Goal: Information Seeking & Learning: Learn about a topic

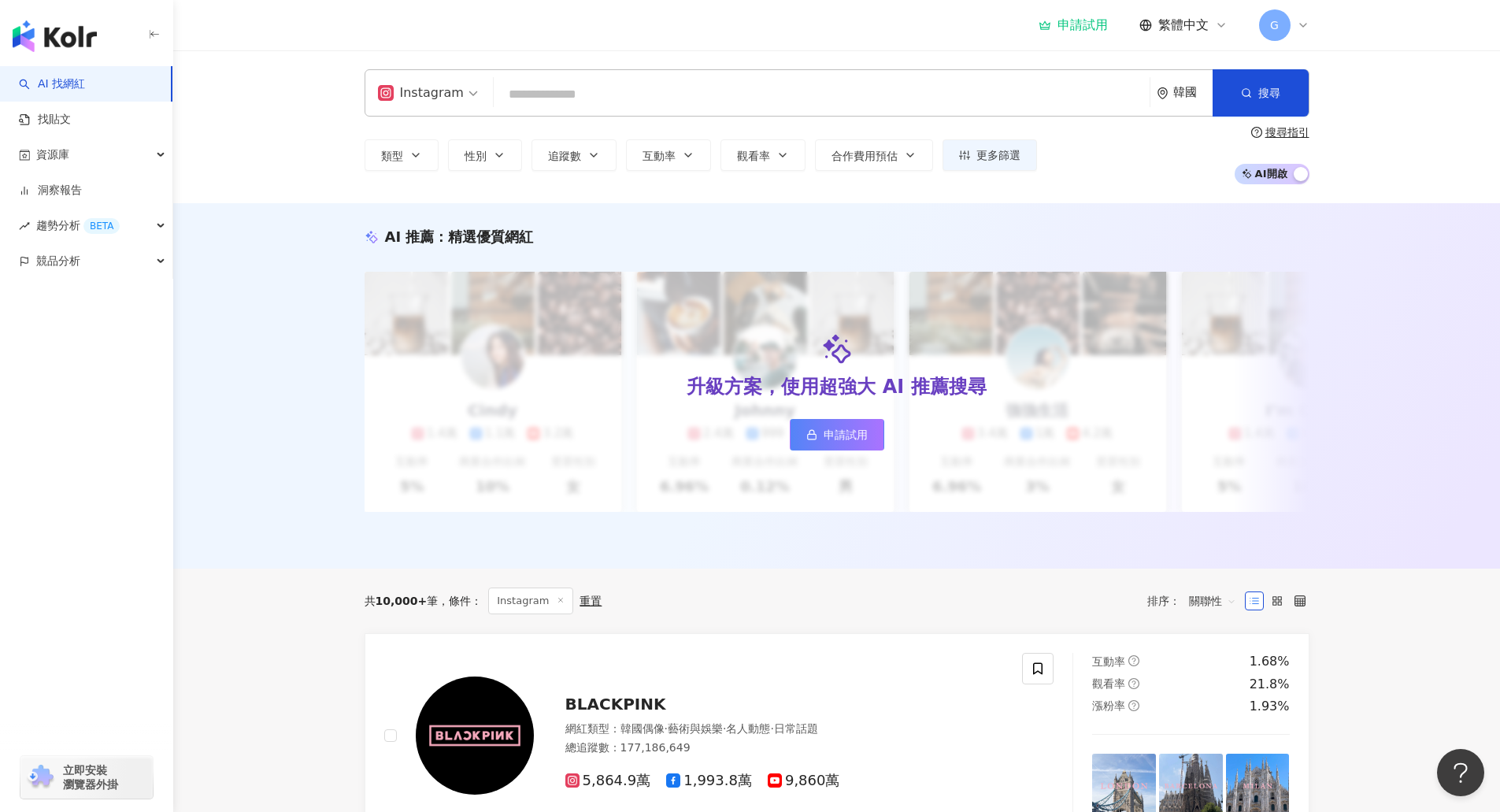
type input "*******"
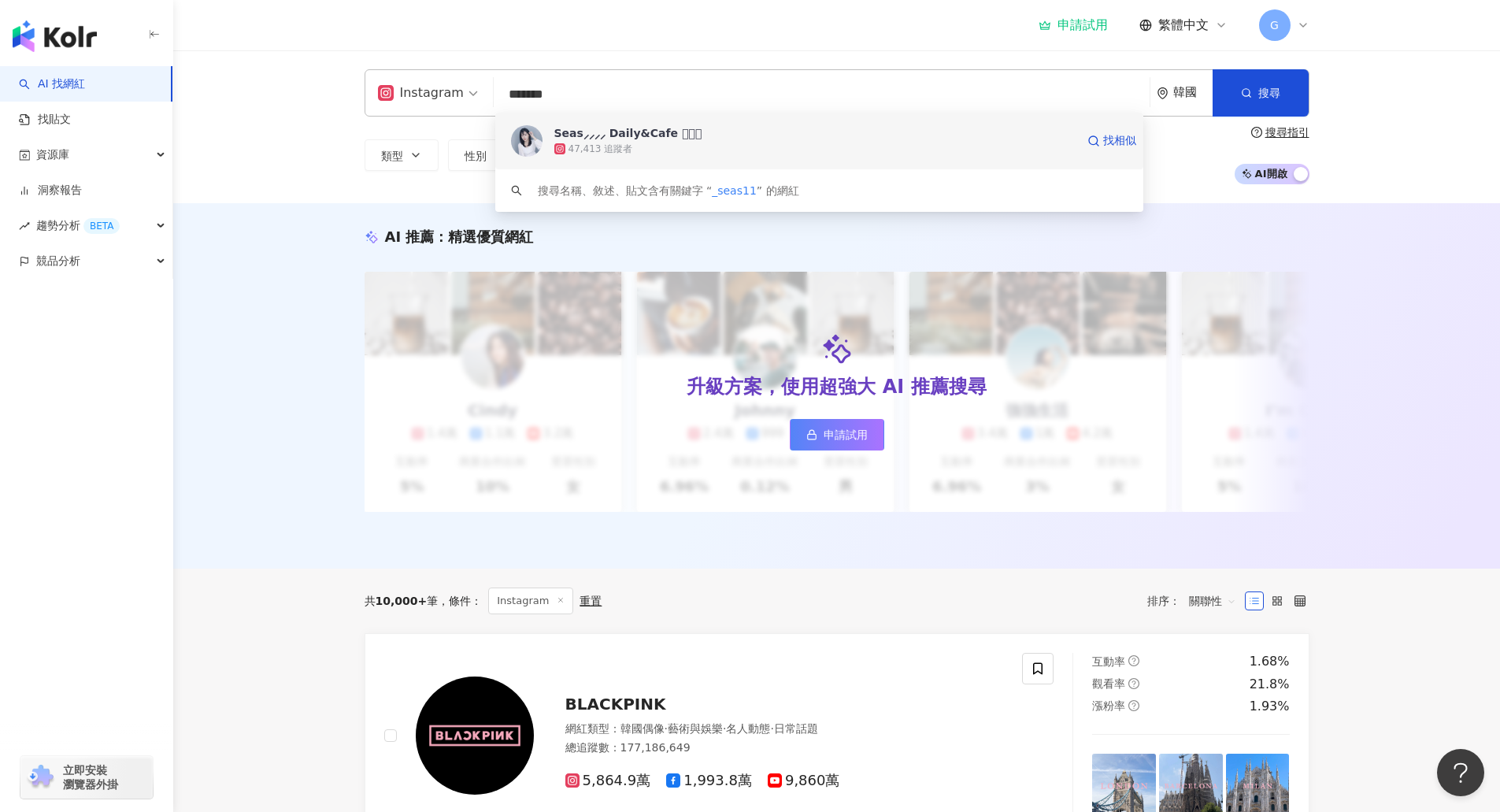
click at [728, 151] on div "47,413 追蹤者" at bounding box center [815, 149] width 521 height 16
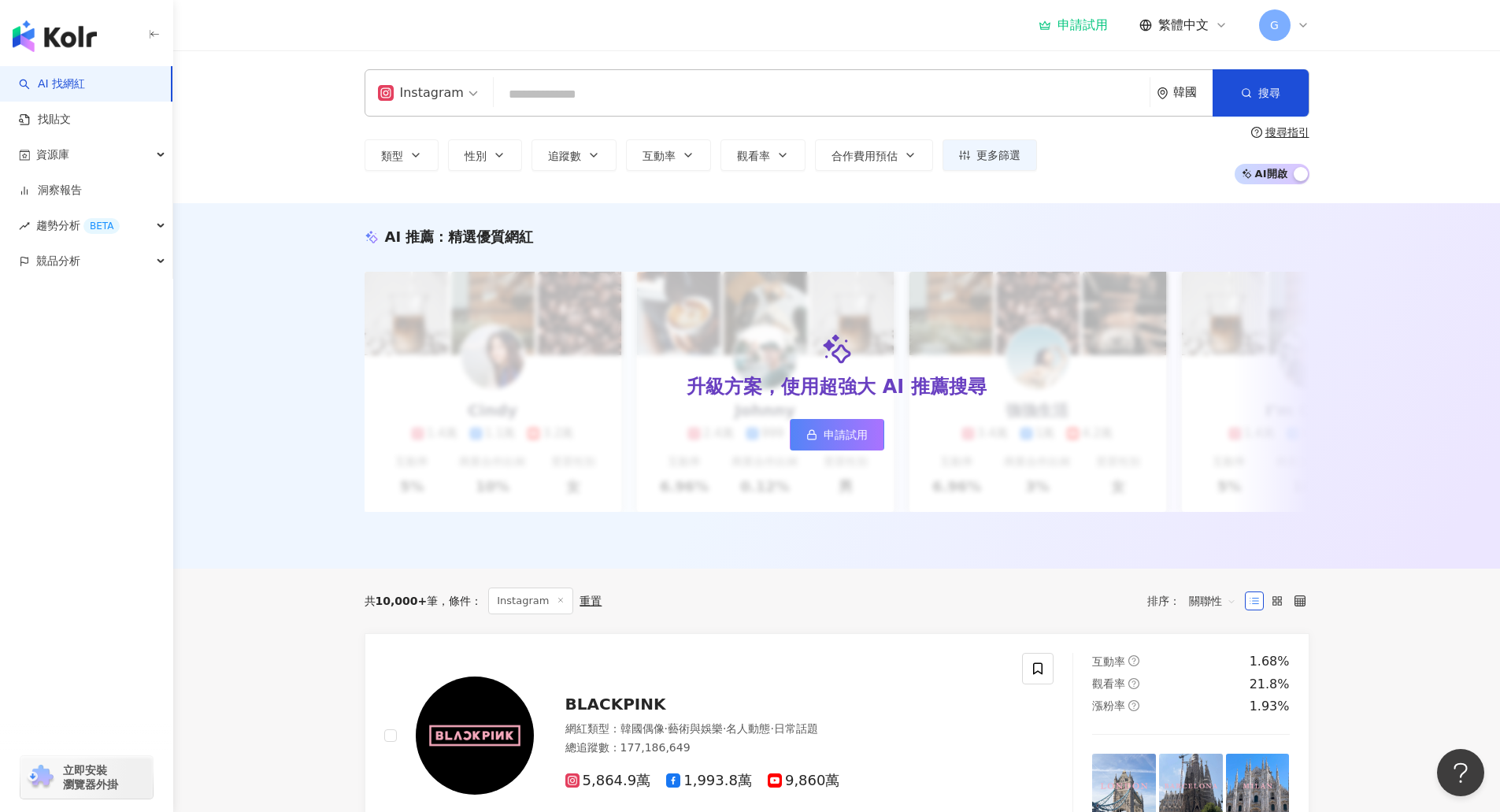
click at [1281, 24] on span "G" at bounding box center [1275, 25] width 31 height 31
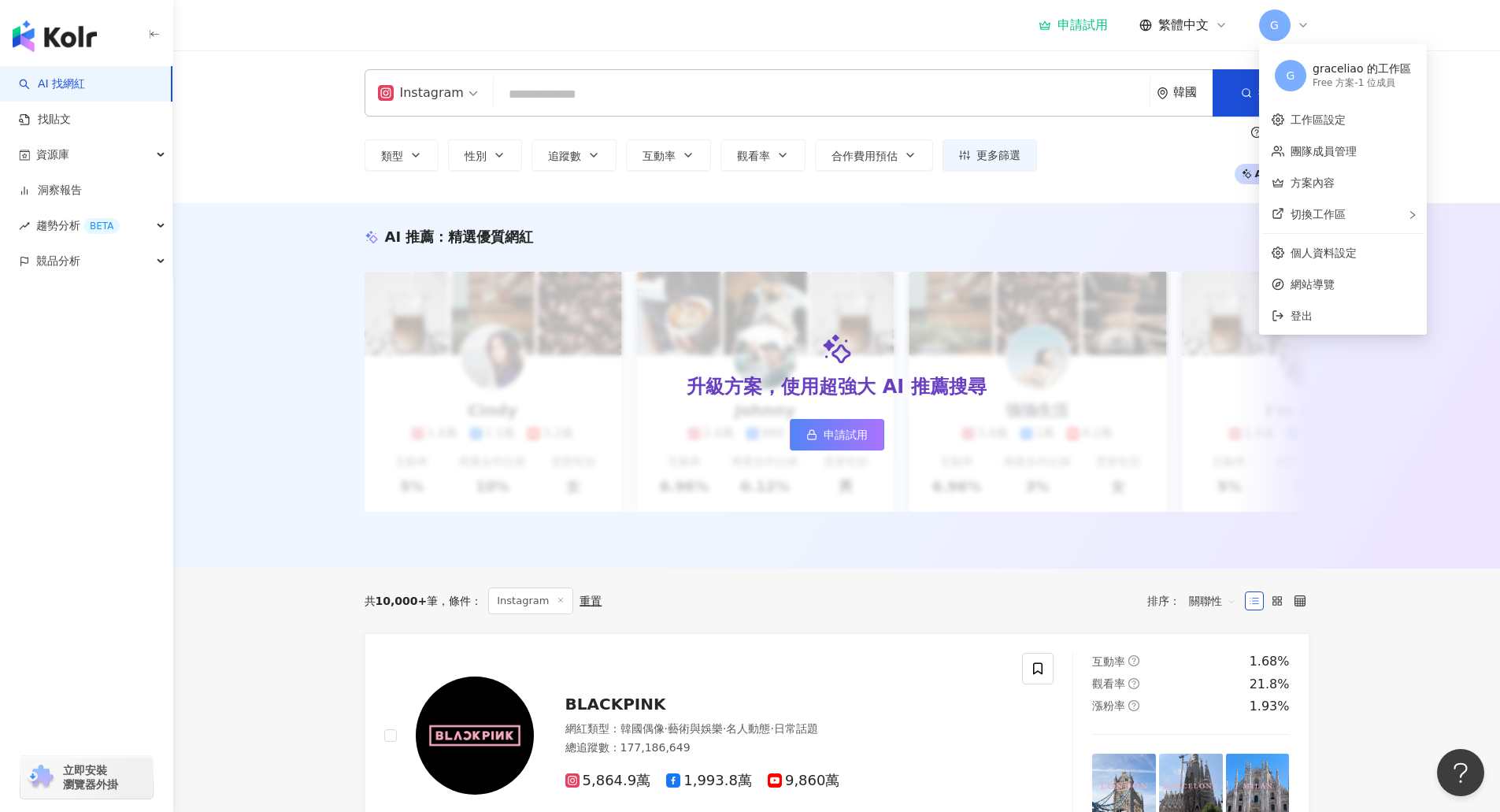
click at [1334, 74] on div "graceliao 的工作區" at bounding box center [1361, 69] width 98 height 16
click at [1361, 213] on div "切換工作區" at bounding box center [1343, 214] width 162 height 31
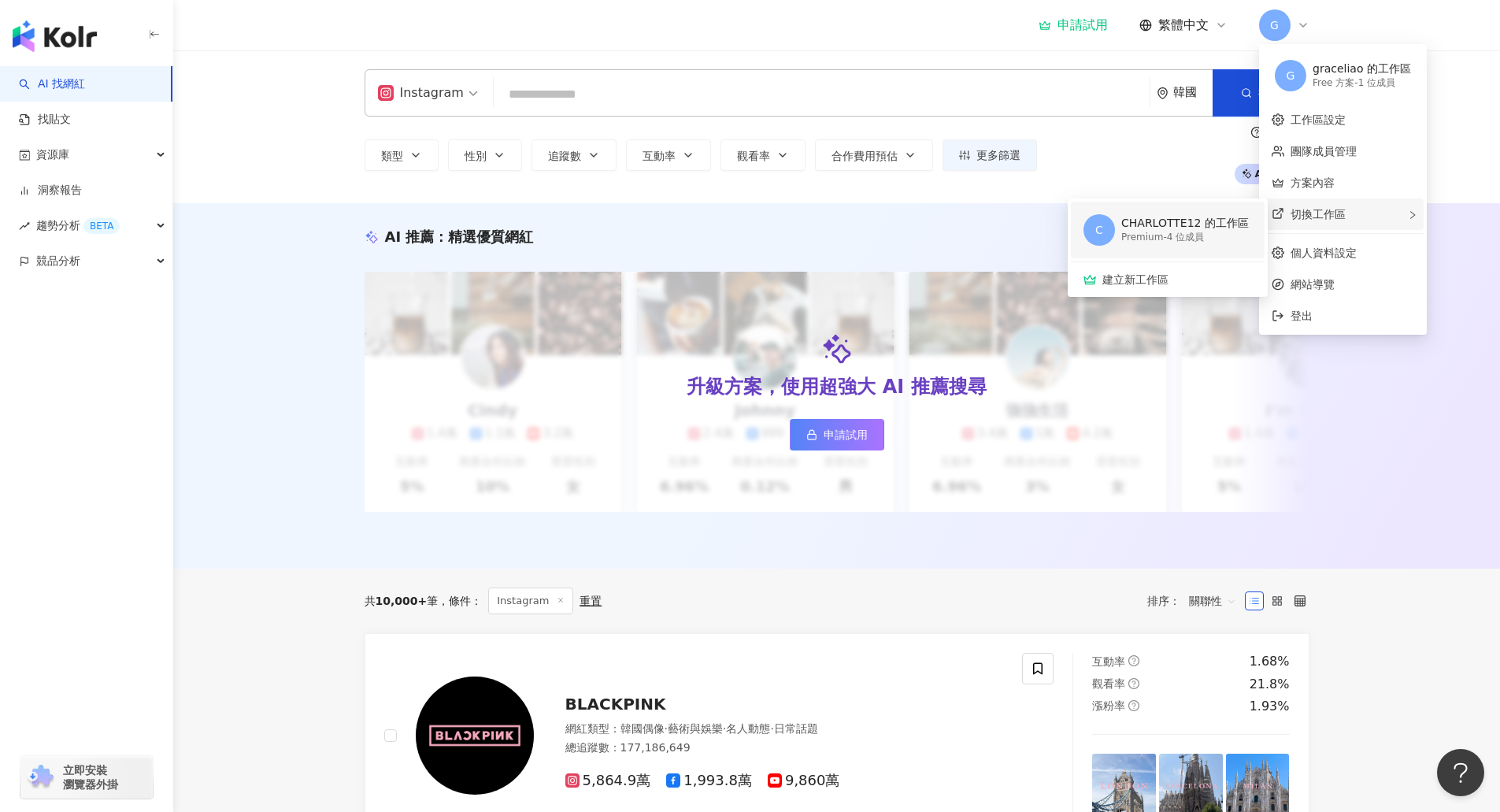
click at [1250, 225] on li "C CHARLOTTE12 的工作區 Premium - 4 位成員" at bounding box center [1168, 230] width 194 height 57
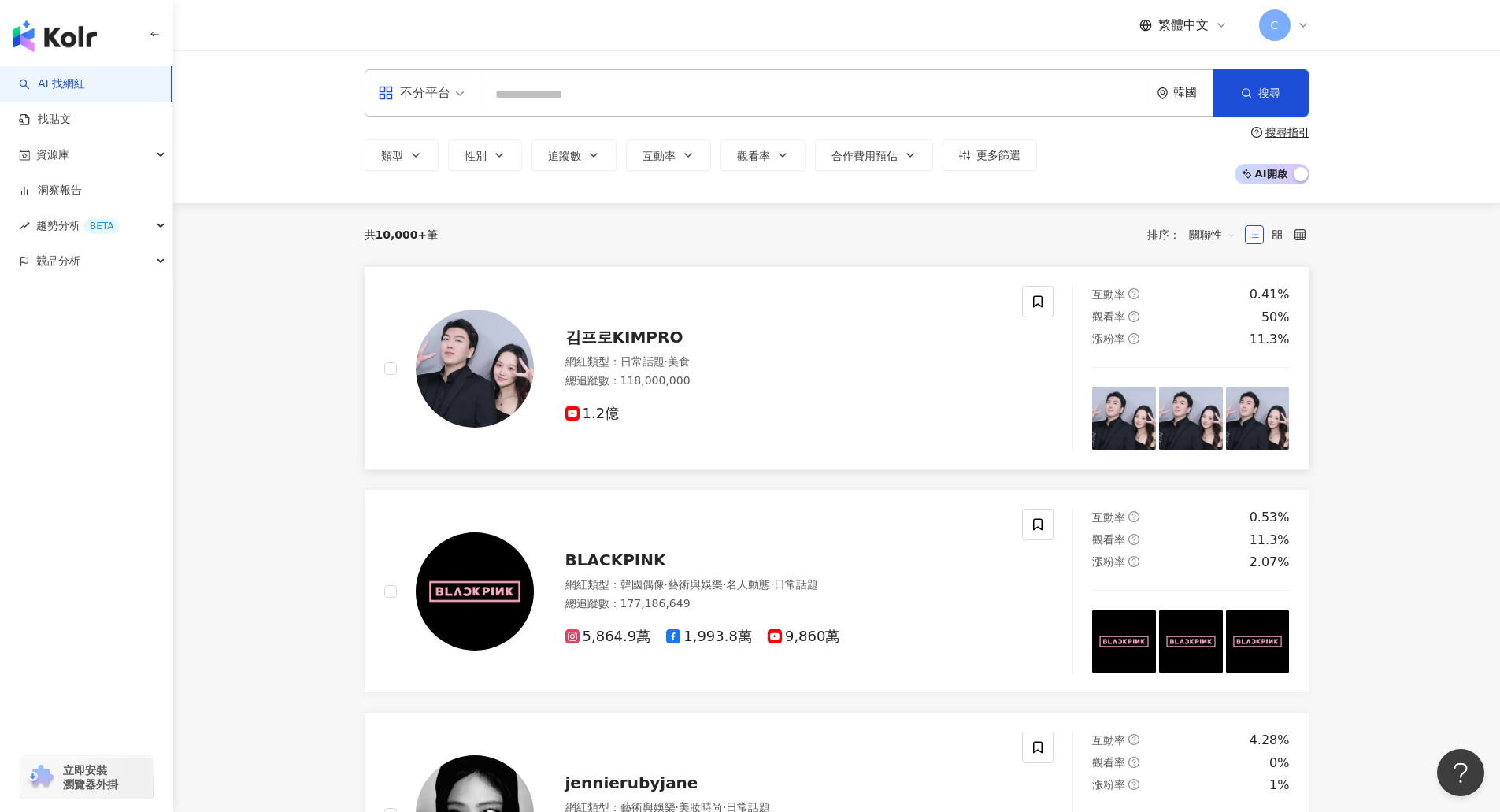
click at [522, 376] on img at bounding box center [475, 368] width 118 height 118
click at [431, 99] on div "不分平台" at bounding box center [414, 93] width 73 height 25
click at [438, 162] on div "Instagram" at bounding box center [426, 165] width 89 height 19
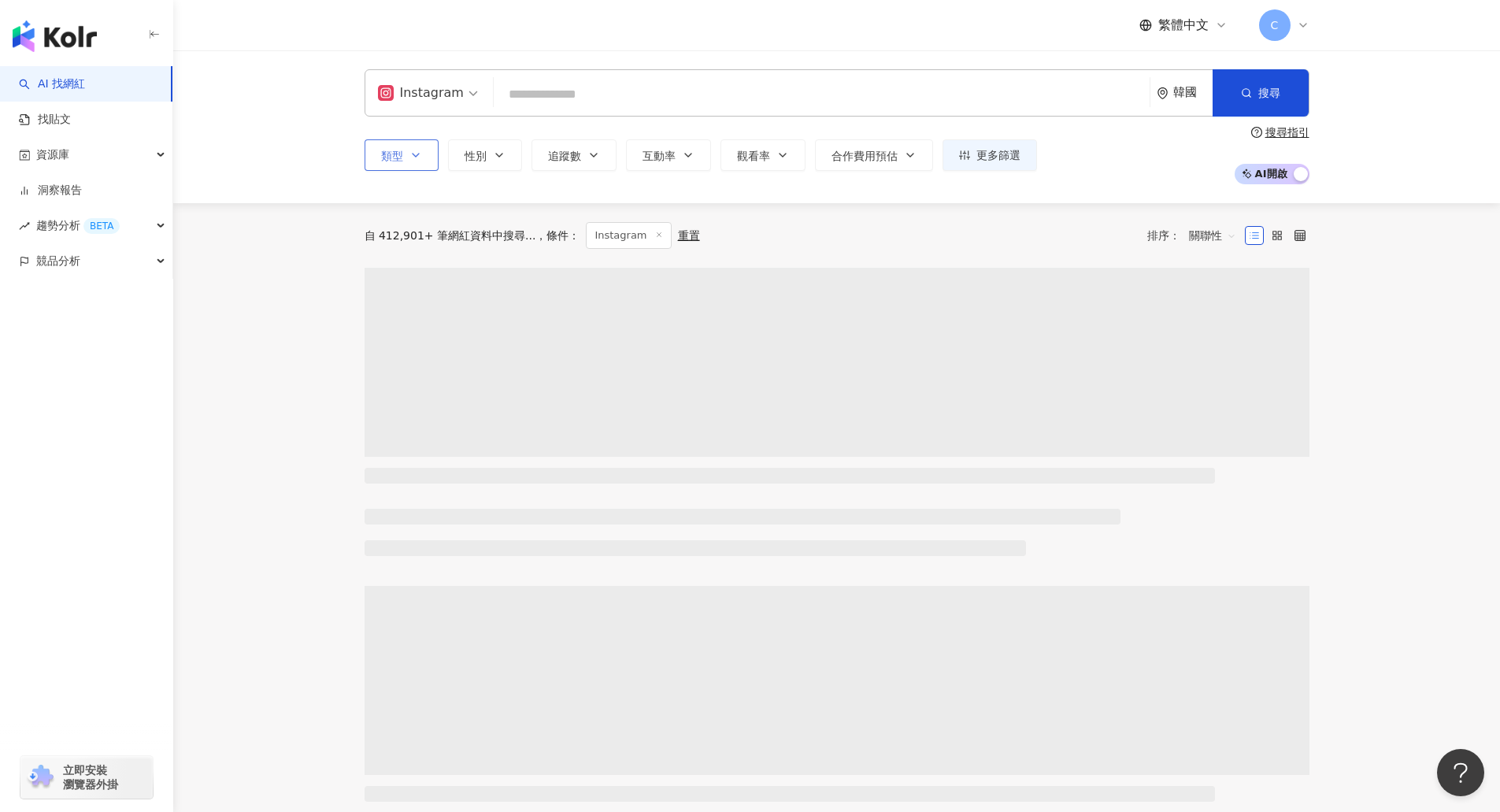
click at [436, 150] on button "類型" at bounding box center [401, 155] width 74 height 31
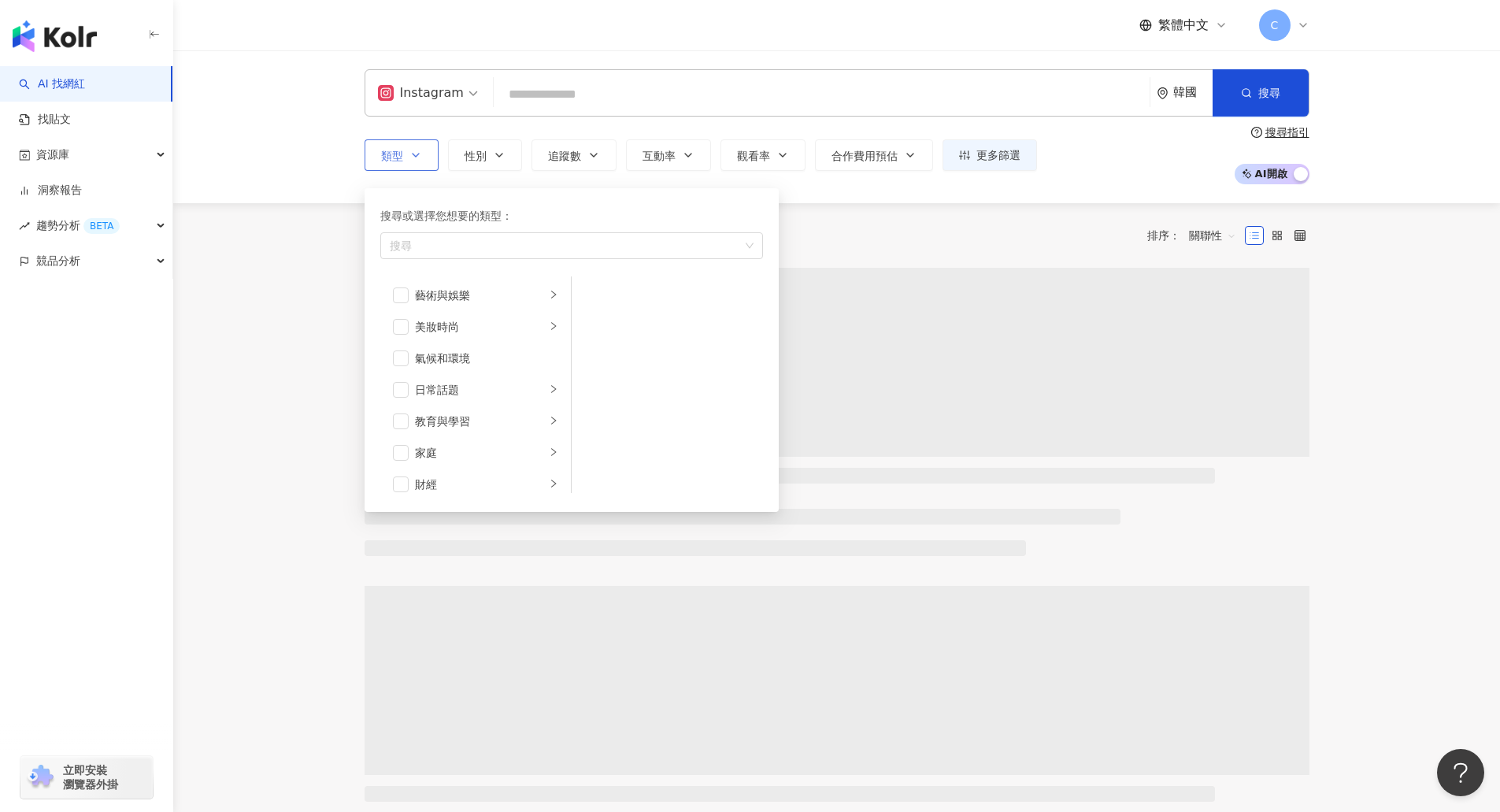
click at [421, 153] on icon "button" at bounding box center [416, 155] width 13 height 13
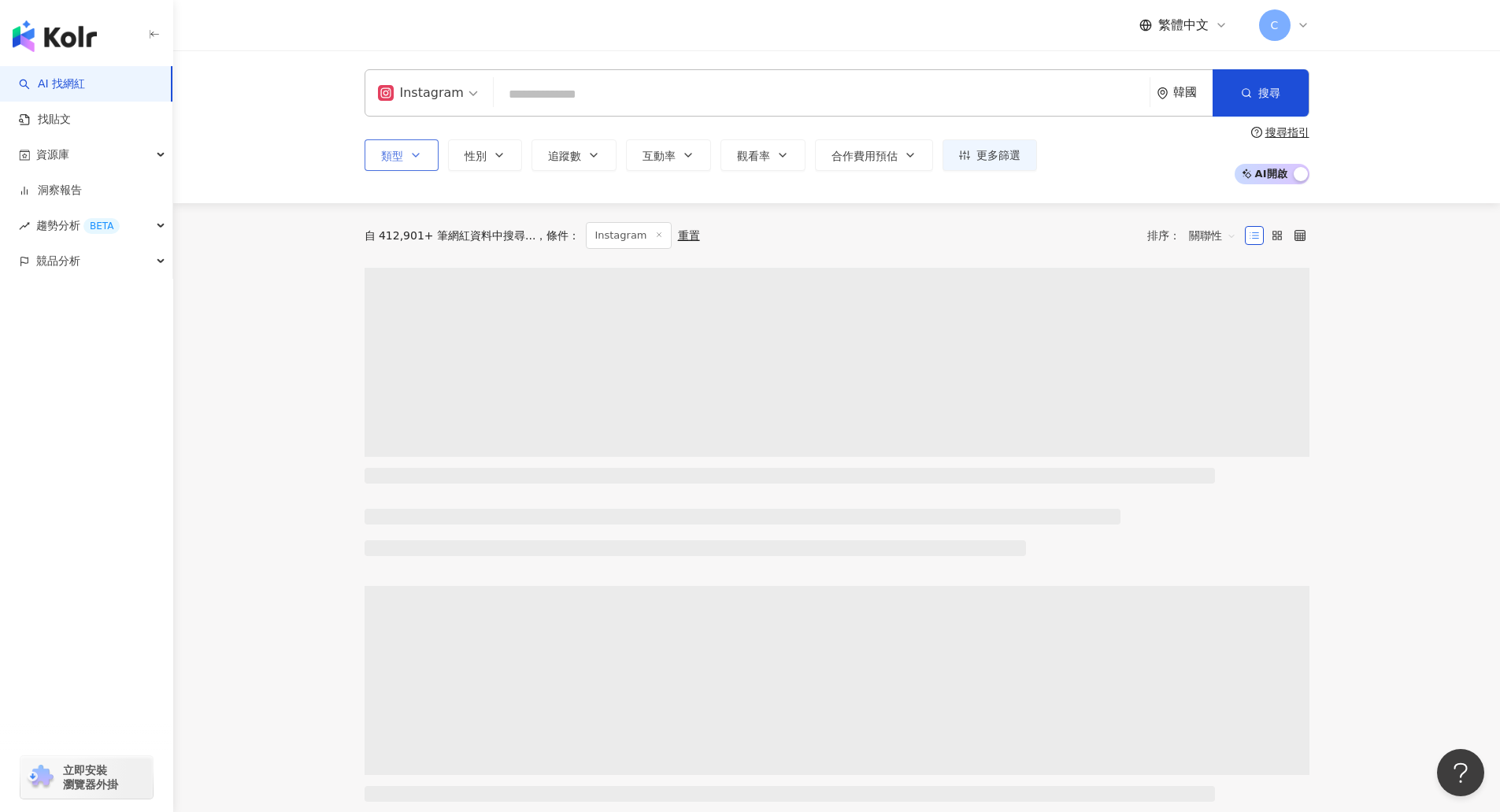
click at [421, 153] on icon "button" at bounding box center [416, 155] width 13 height 13
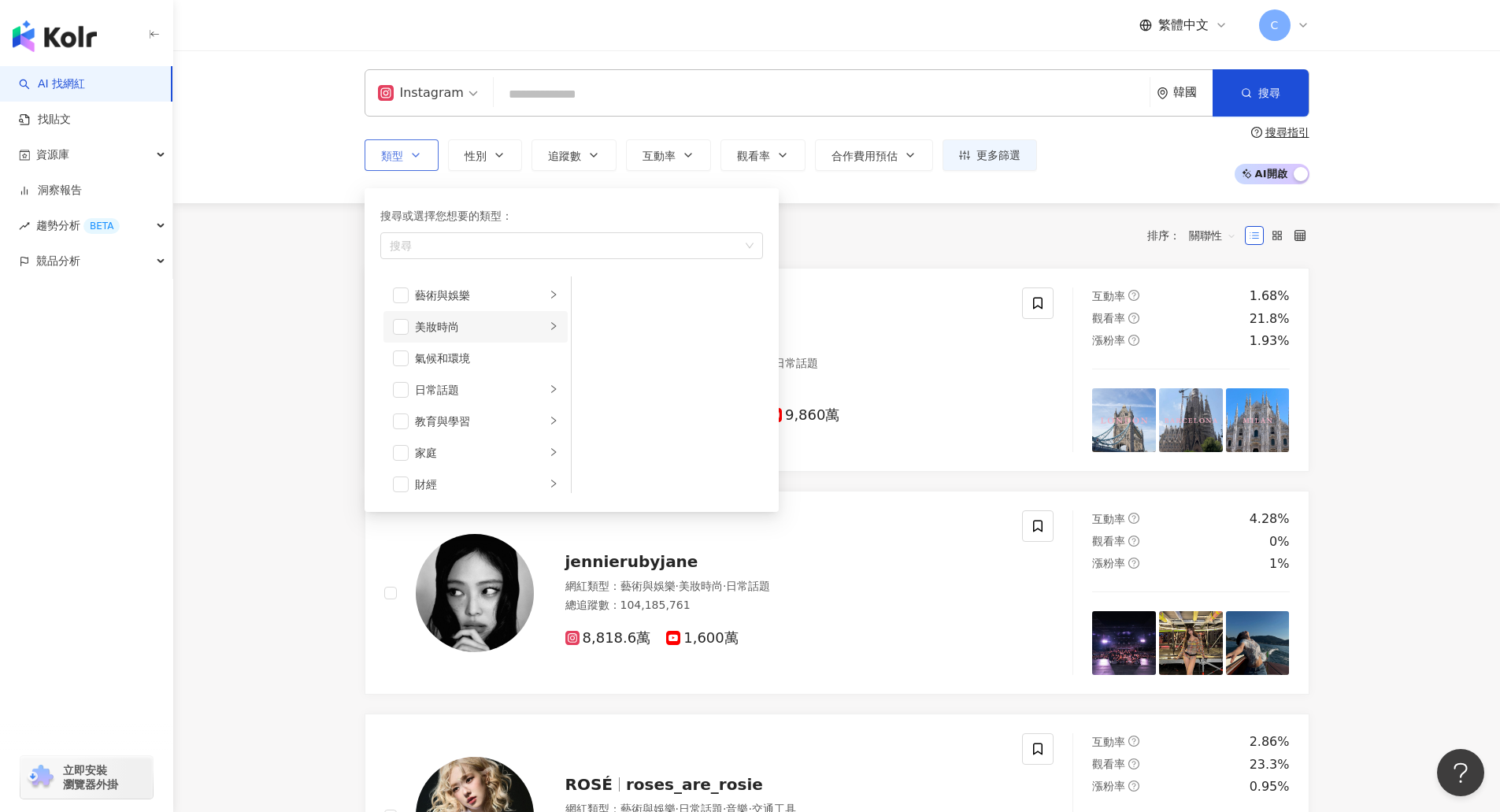
drag, startPoint x: 447, startPoint y: 329, endPoint x: 455, endPoint y: 317, distance: 14.4
click at [452, 329] on div "美妝時尚" at bounding box center [480, 327] width 130 height 17
click at [402, 327] on span "button" at bounding box center [400, 326] width 16 height 16
click at [399, 388] on span "button" at bounding box center [400, 389] width 16 height 16
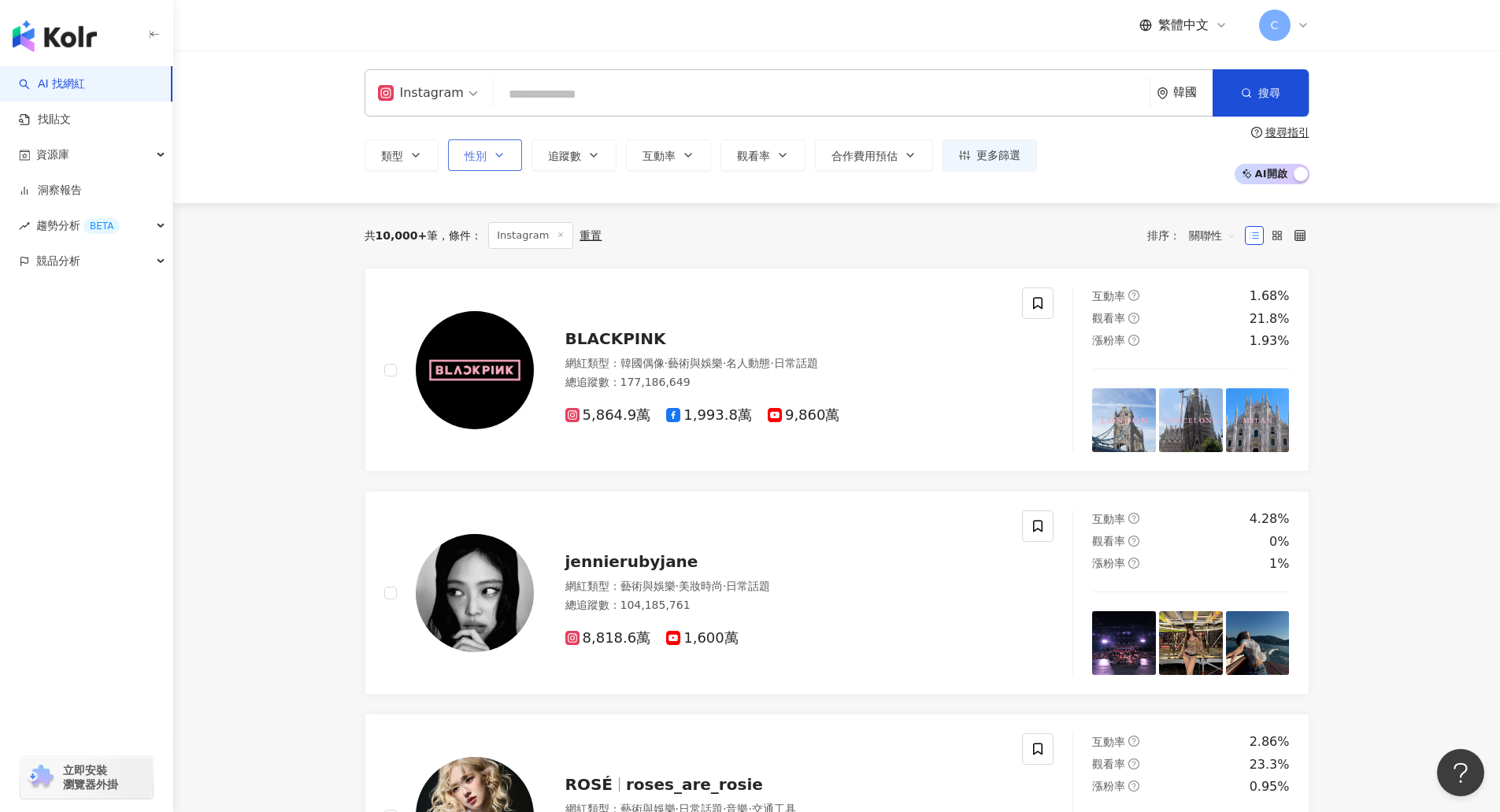
click at [502, 149] on icon "button" at bounding box center [499, 155] width 13 height 13
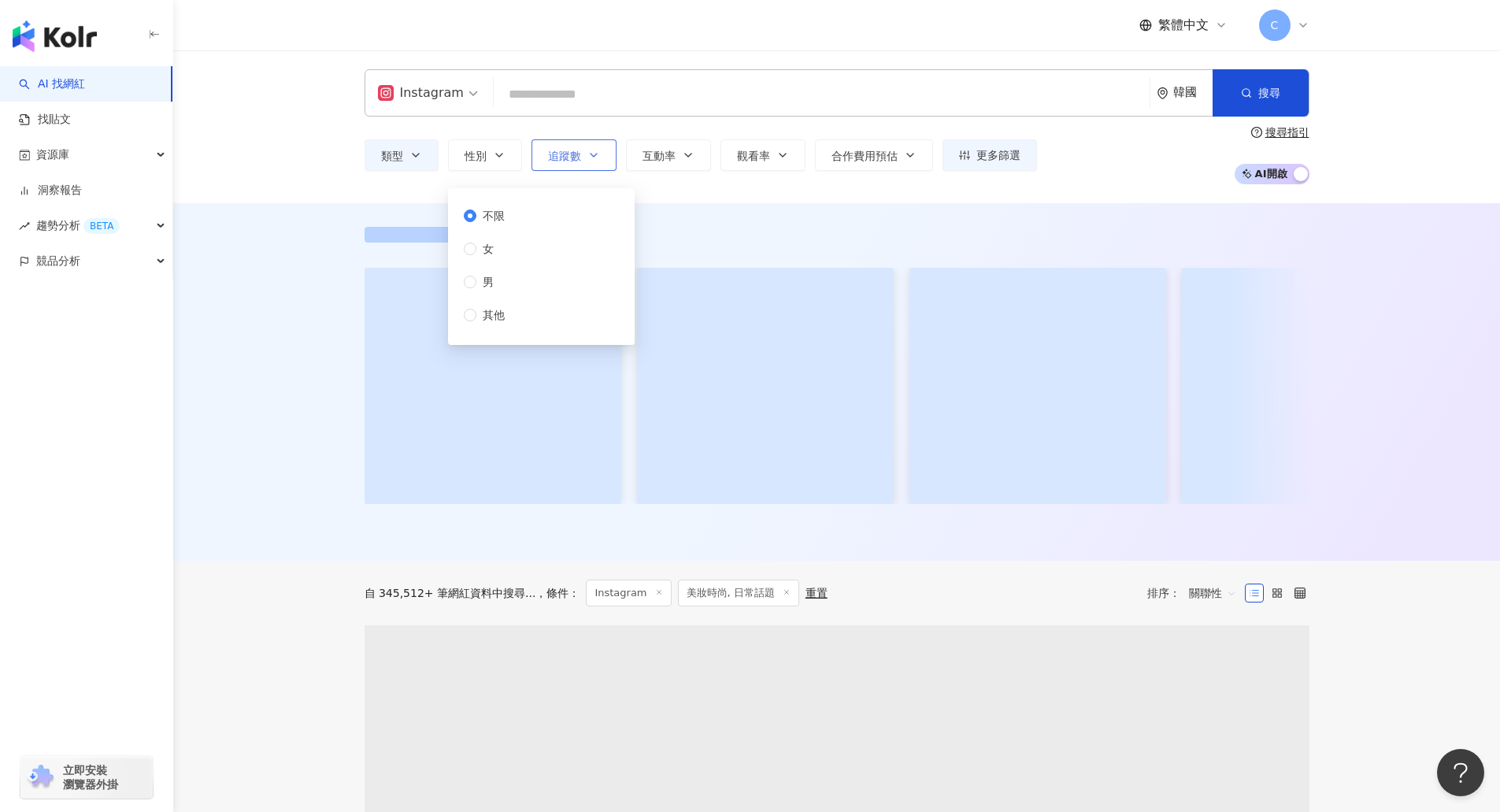
click at [565, 158] on span "追蹤數" at bounding box center [565, 156] width 33 height 13
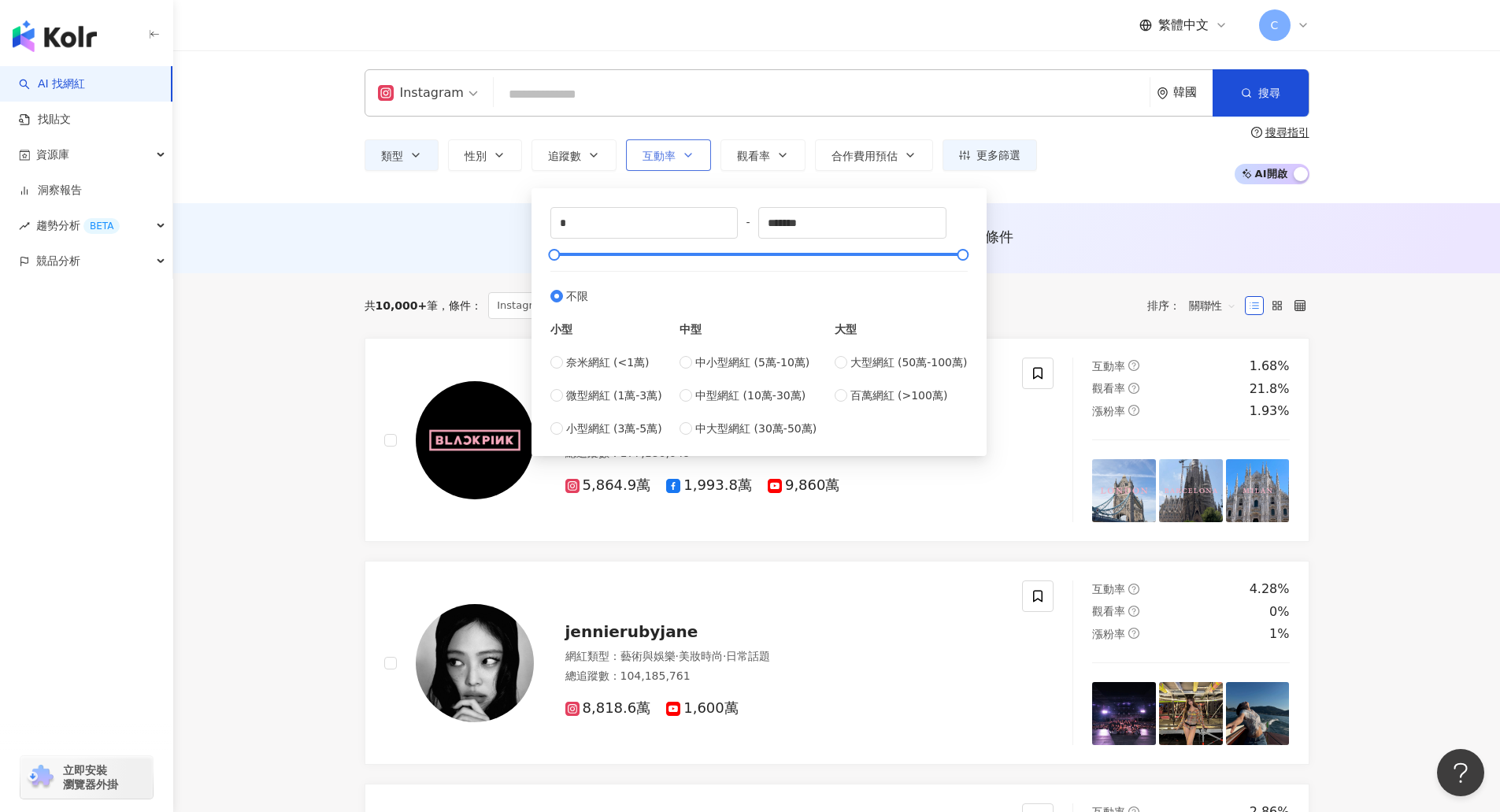
click at [659, 150] on span "互動率" at bounding box center [659, 156] width 33 height 13
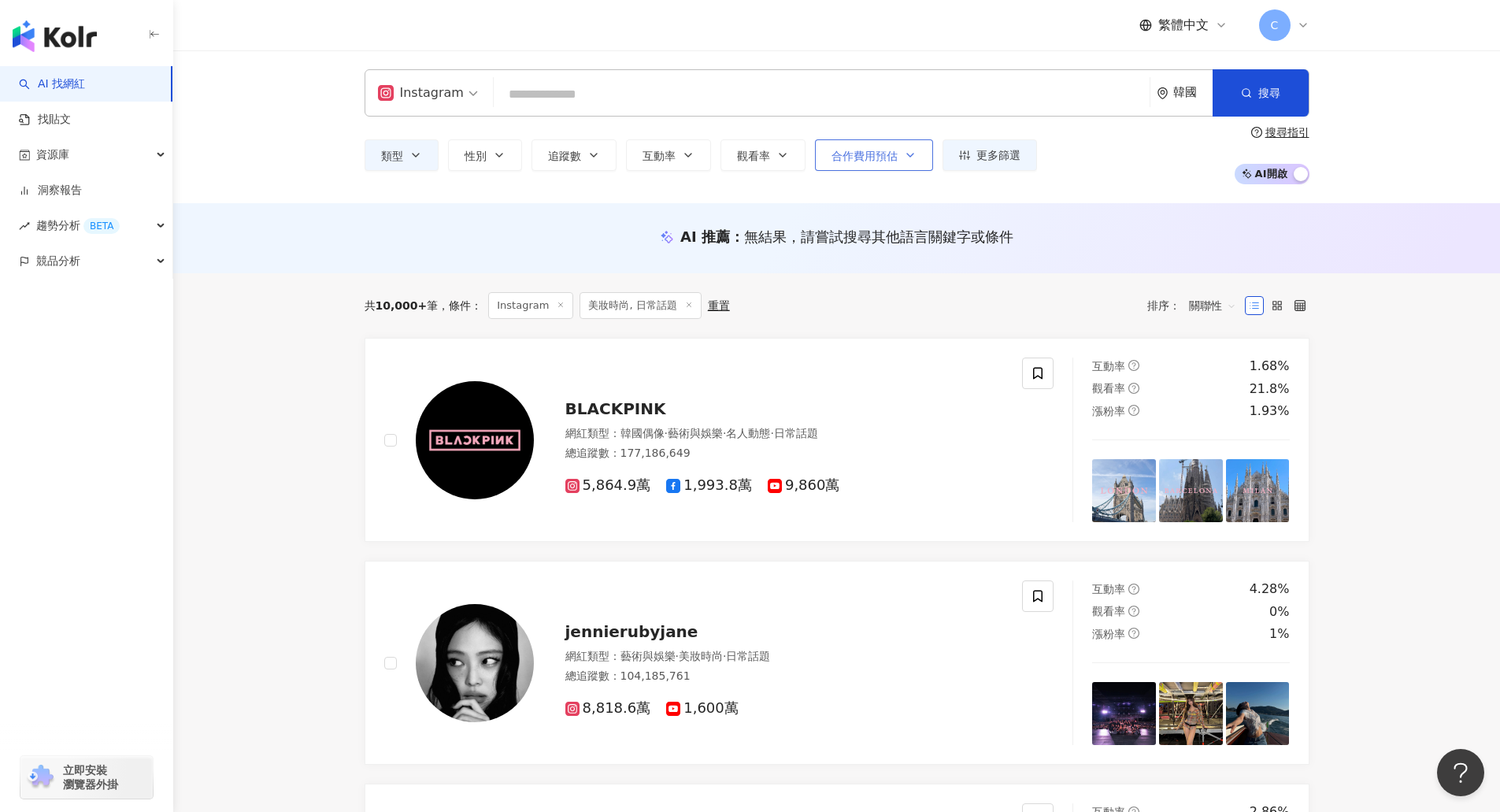
click at [875, 152] on span "合作費用預估" at bounding box center [865, 156] width 66 height 13
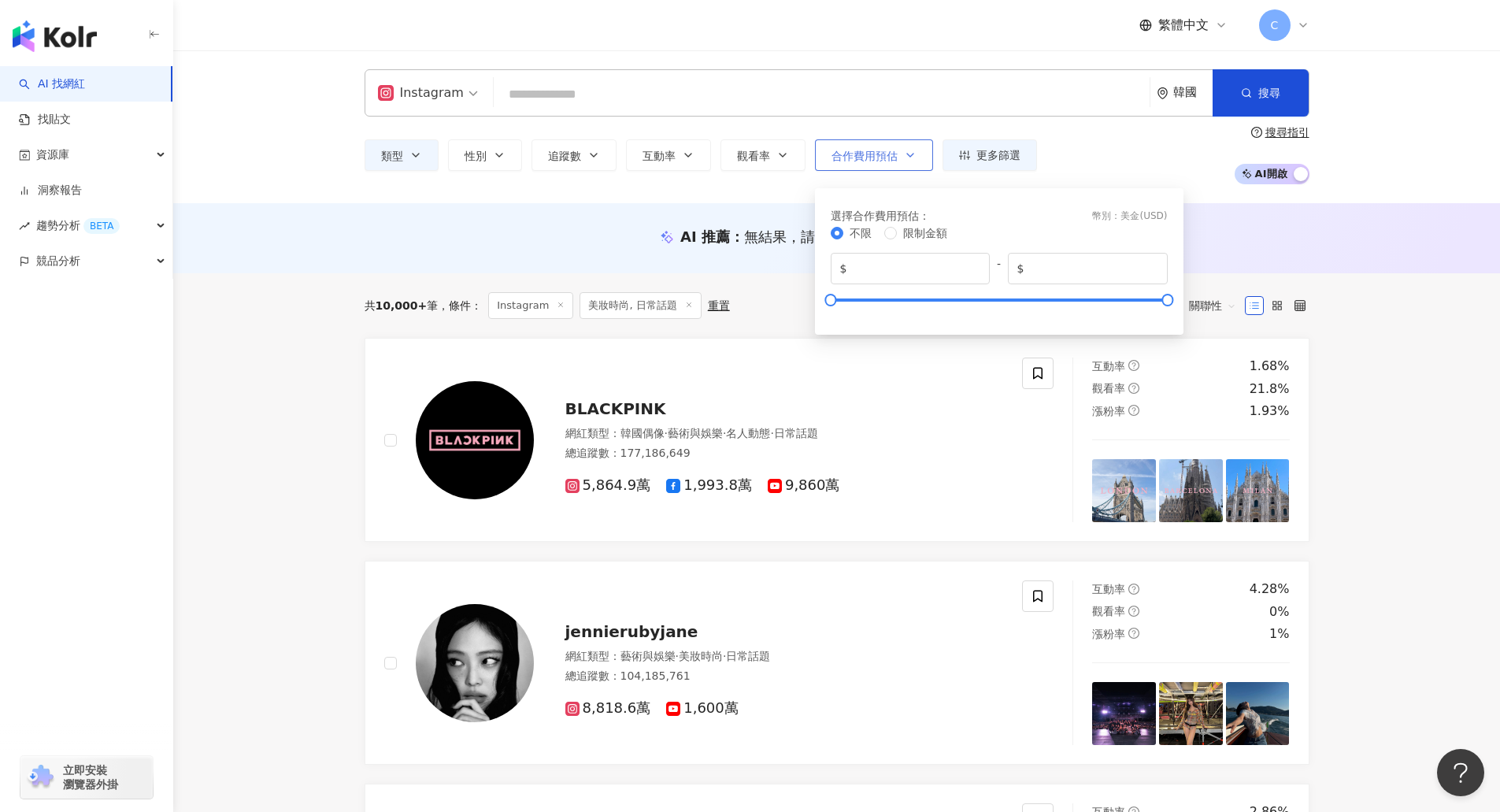
click at [878, 151] on span "合作費用預估" at bounding box center [865, 156] width 66 height 13
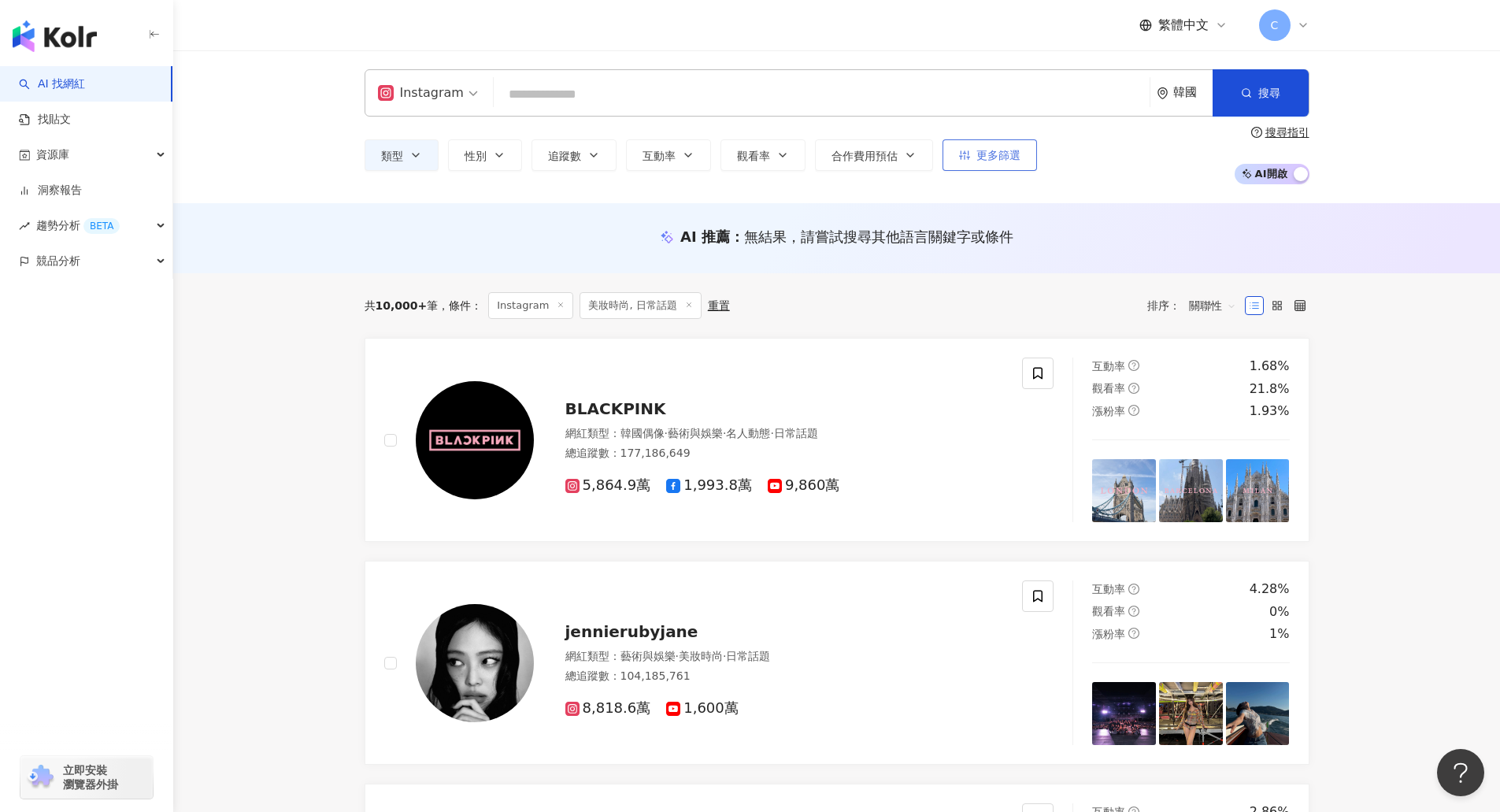
click at [1024, 157] on button "更多篩選" at bounding box center [990, 155] width 95 height 31
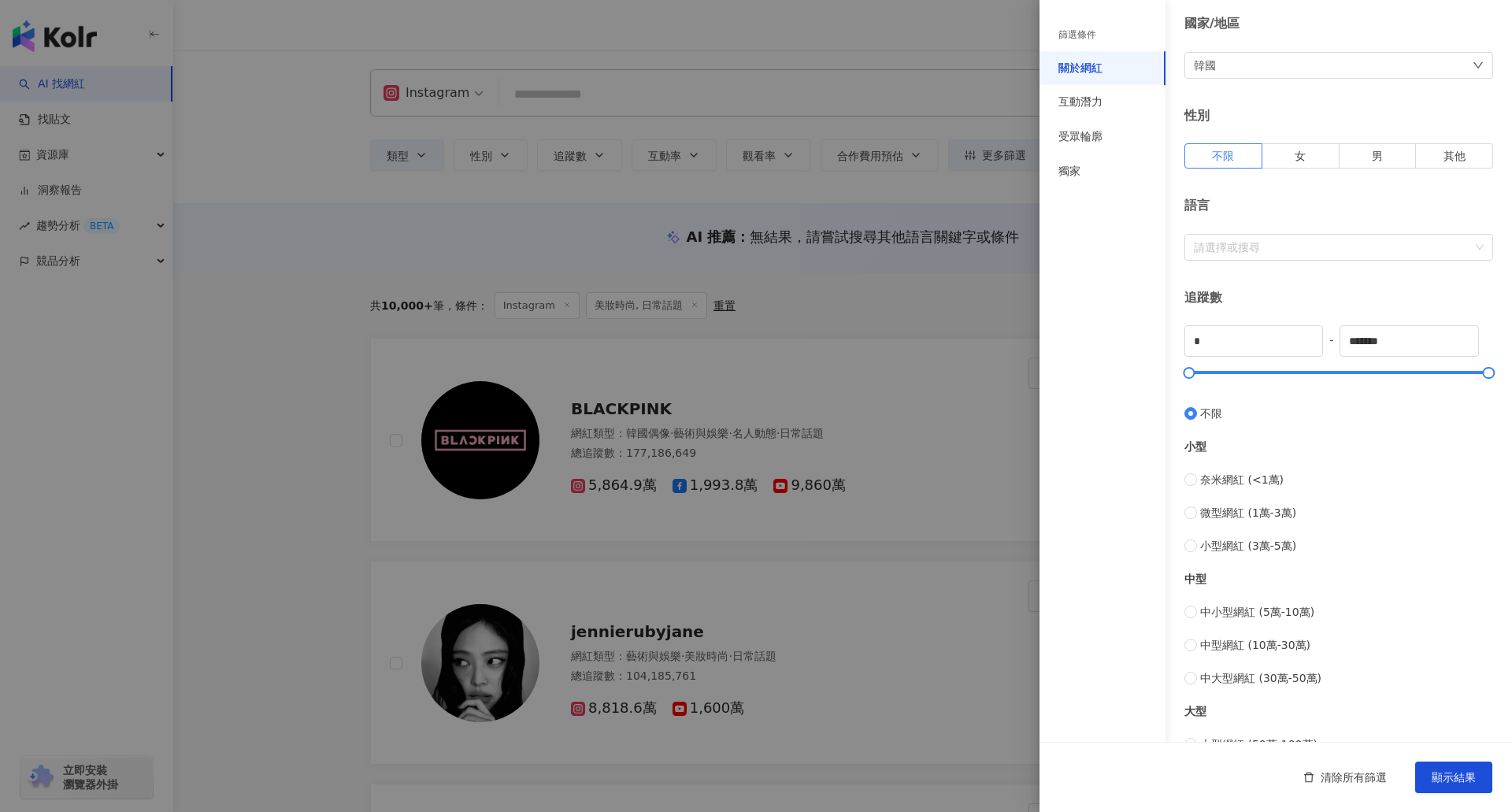
scroll to position [158, 0]
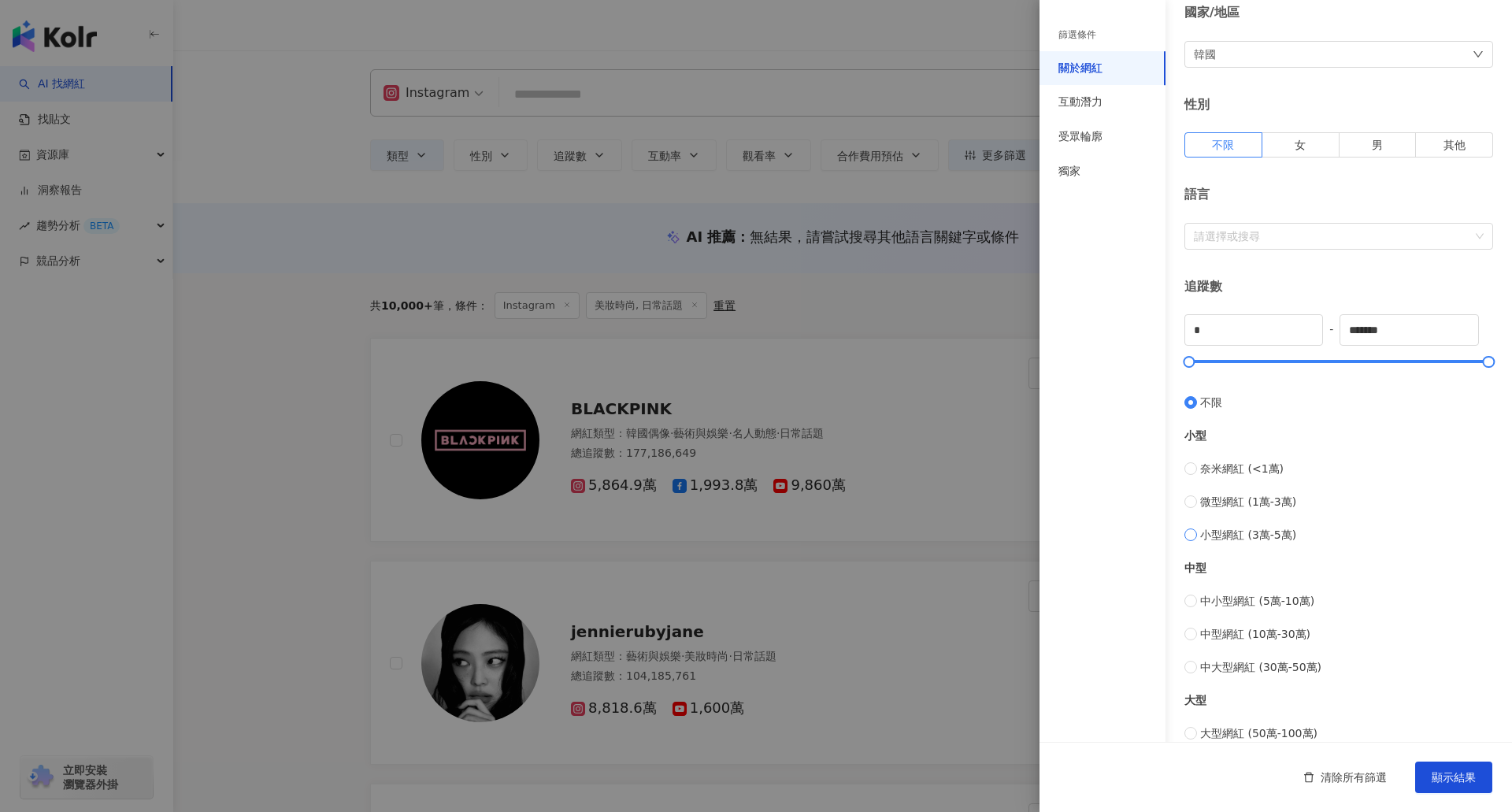
click at [1254, 540] on span "小型網紅 (3萬-5萬)" at bounding box center [1249, 534] width 96 height 17
type input "*****"
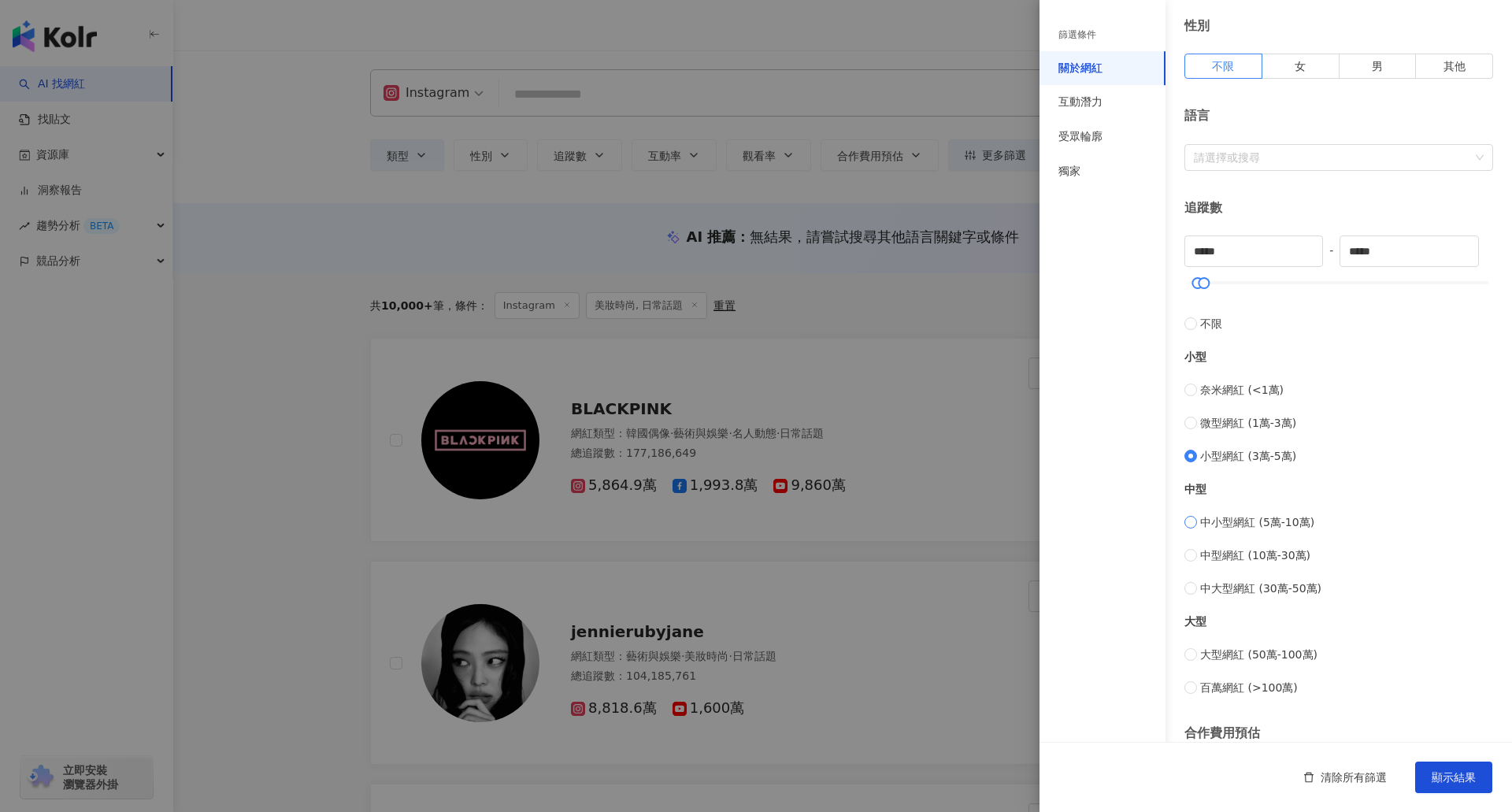
click at [1250, 522] on span "中小型網紅 (5萬-10萬)" at bounding box center [1258, 521] width 114 height 17
type input "*****"
click at [1249, 551] on span "中型網紅 (10萬-30萬)" at bounding box center [1256, 554] width 110 height 17
type input "******"
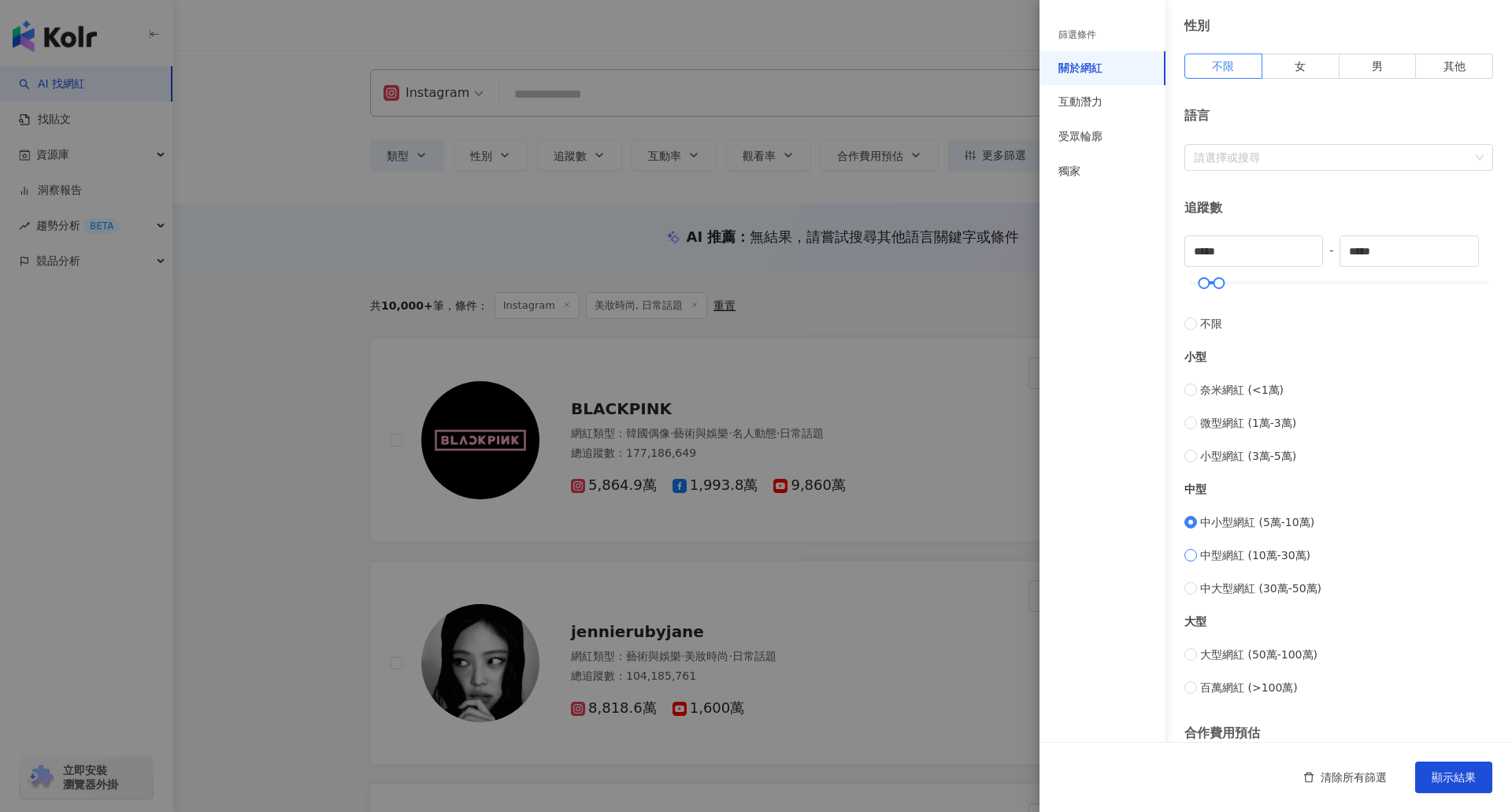
type input "******"
click at [1260, 457] on span "小型網紅 (3萬-5萬)" at bounding box center [1249, 455] width 96 height 17
type input "*****"
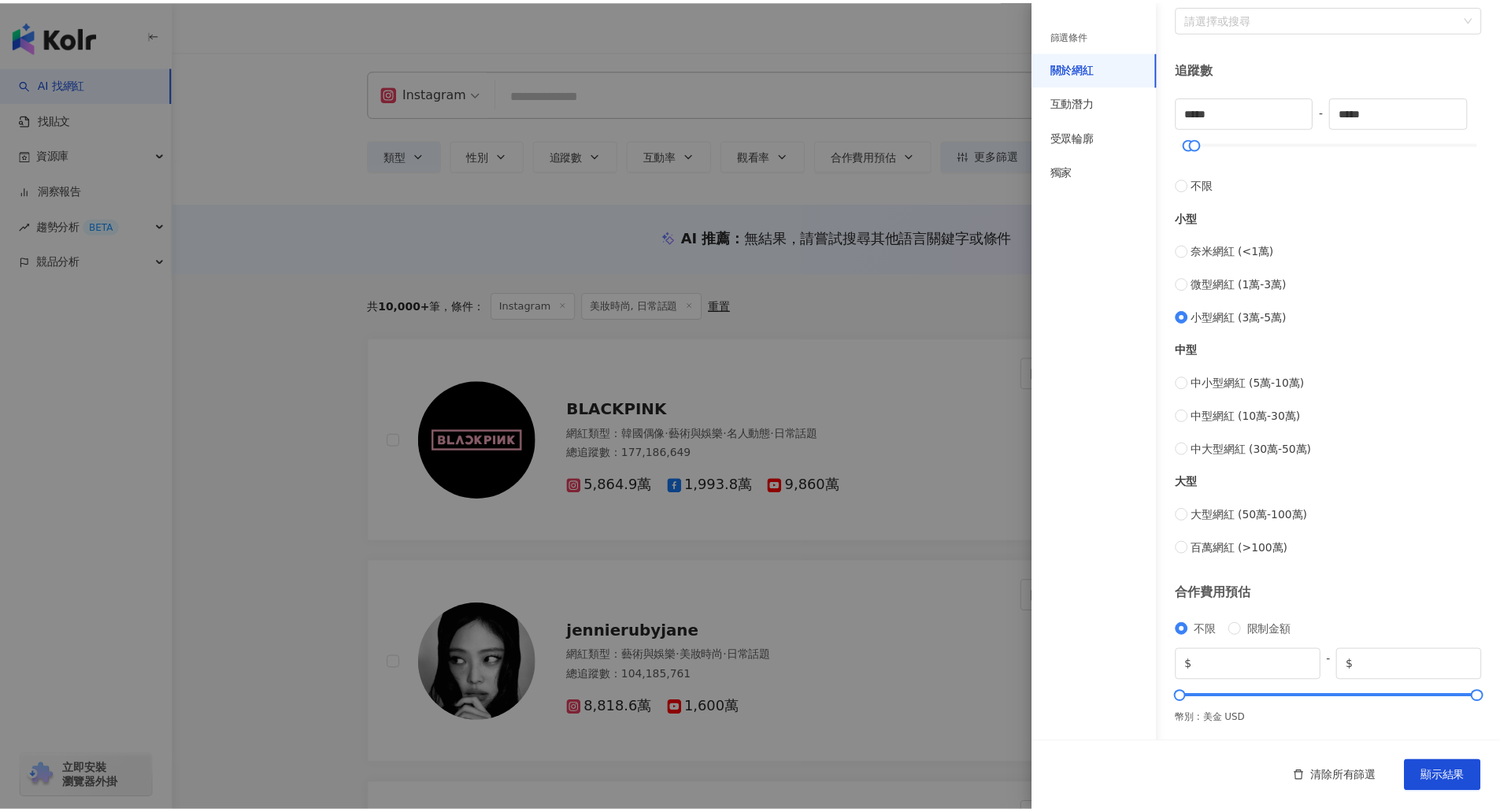
scroll to position [378, 0]
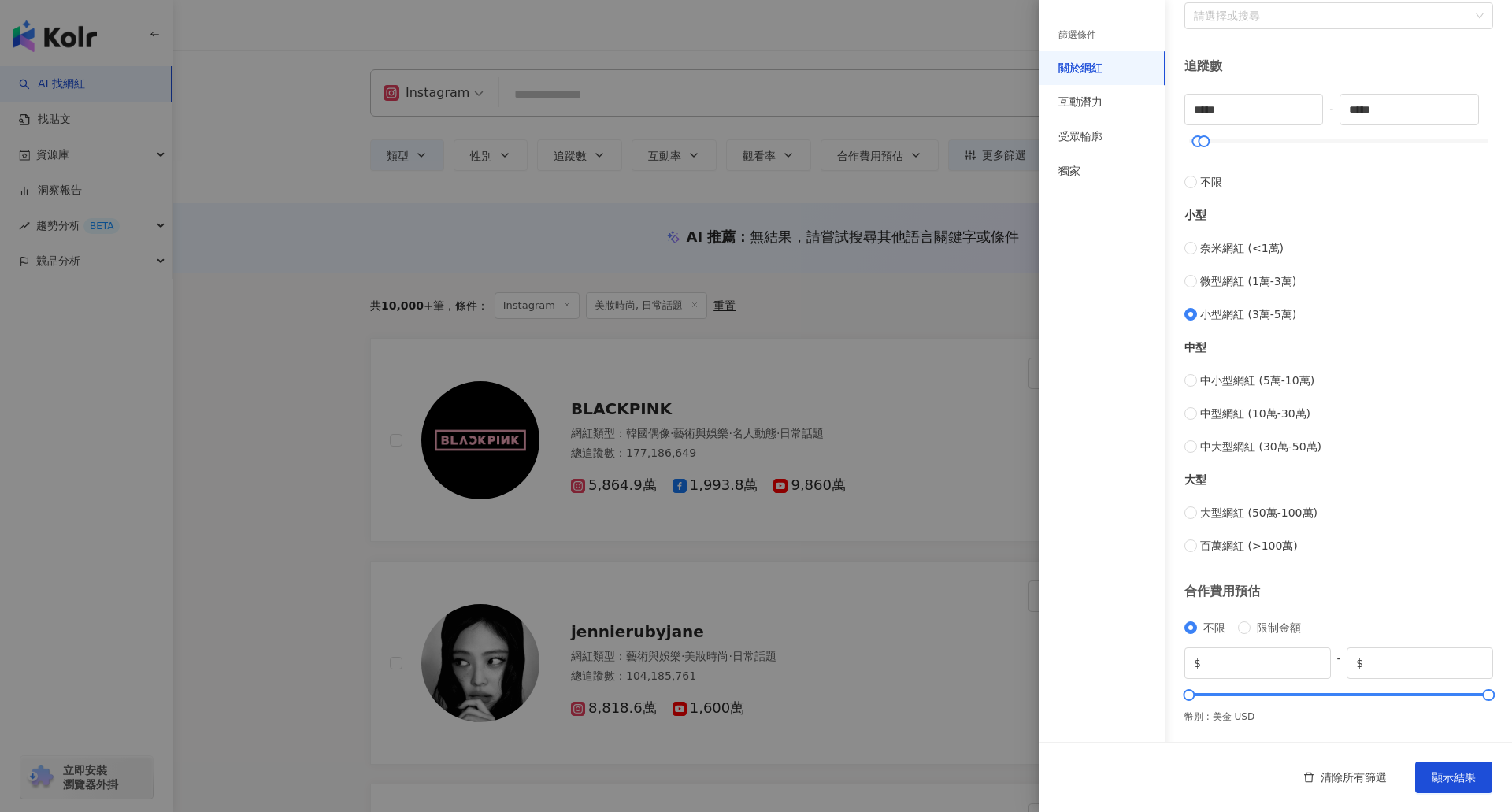
click at [1455, 761] on div "清除所有篩選 顯示結果" at bounding box center [1276, 776] width 473 height 70
click at [1453, 773] on span "顯示結果" at bounding box center [1454, 777] width 44 height 13
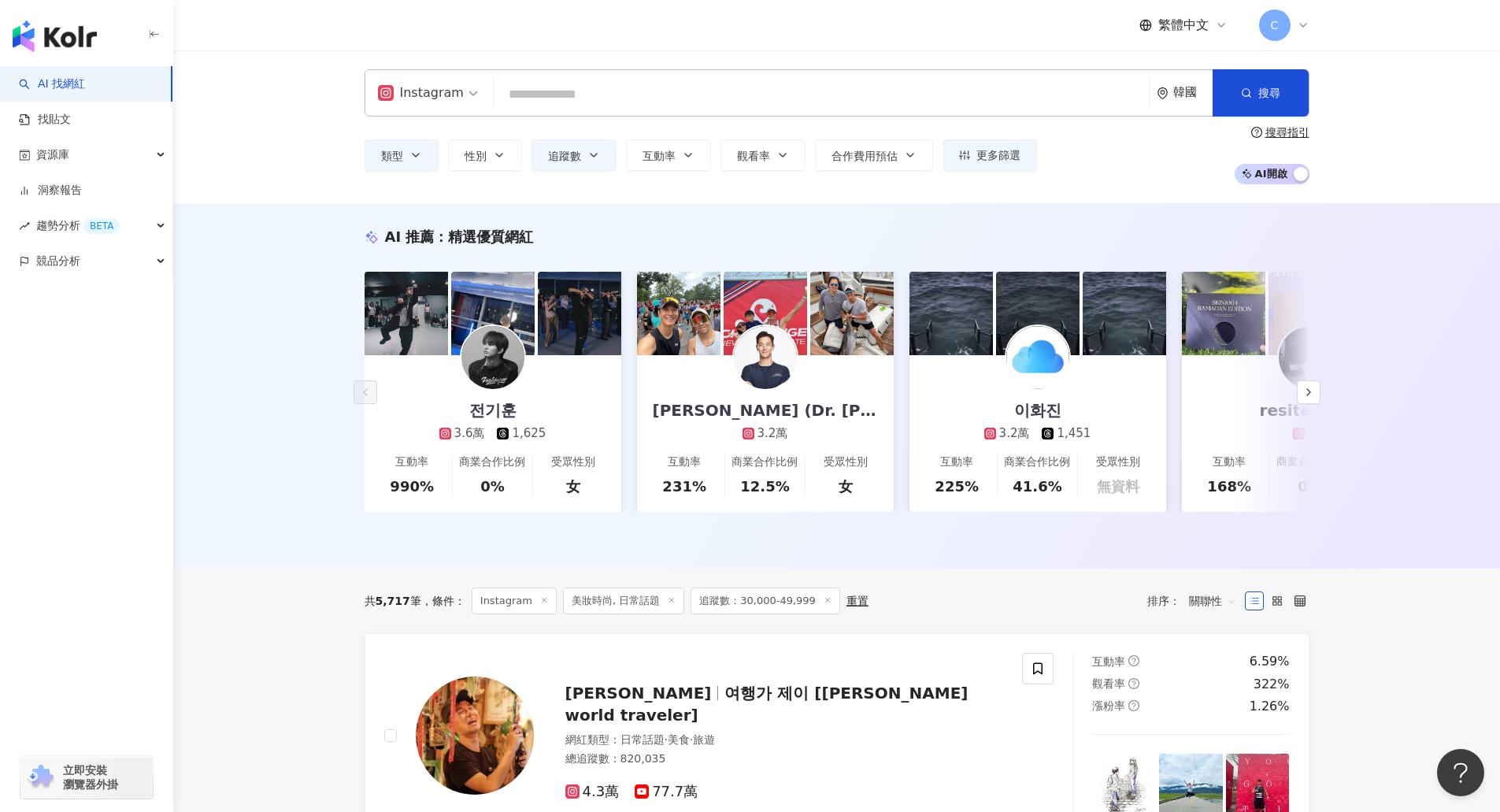
click at [879, 81] on input "search" at bounding box center [822, 95] width 644 height 30
type input "*"
click at [1162, 97] on icon "environment" at bounding box center [1162, 93] width 9 height 12
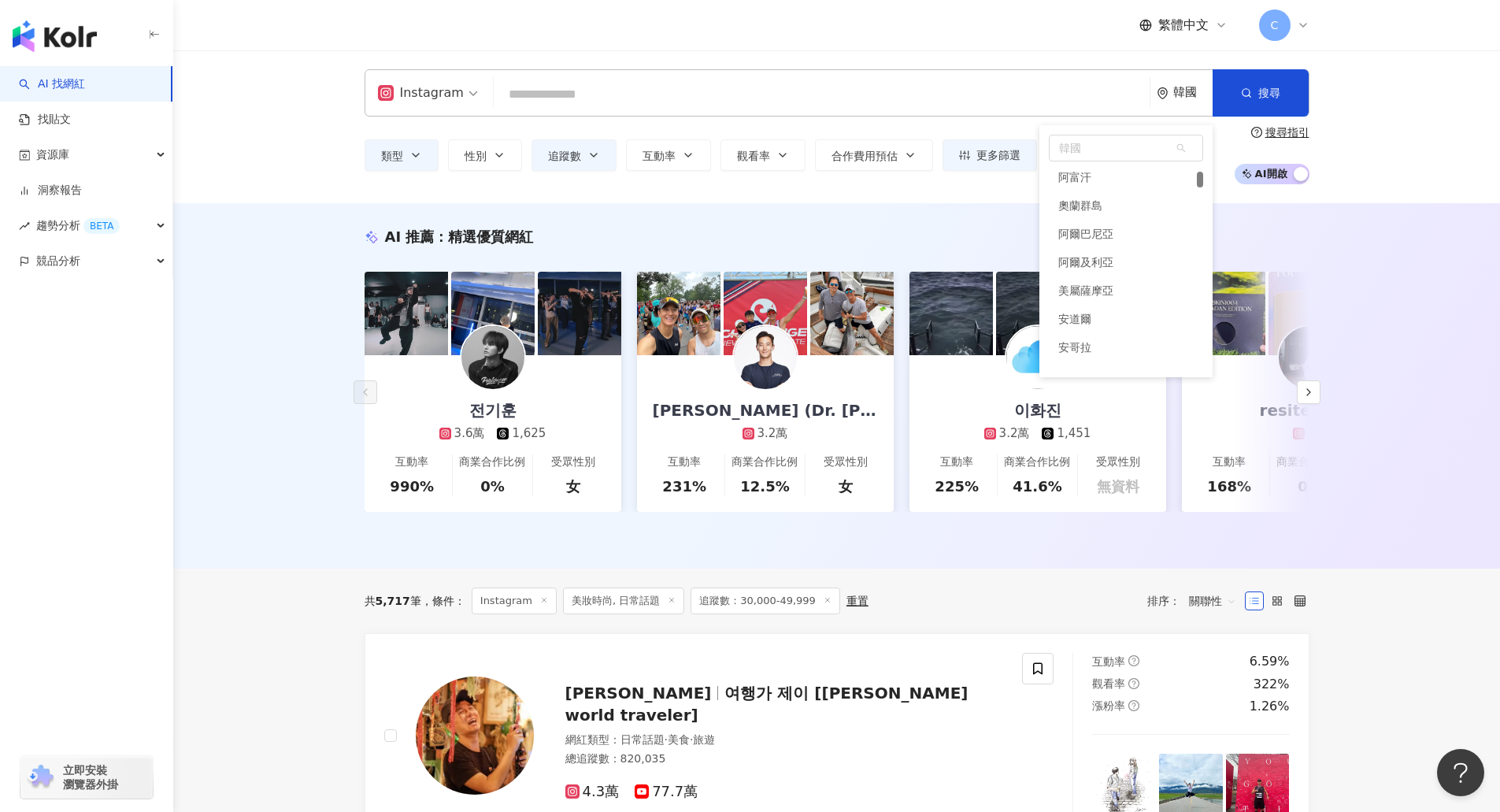
scroll to position [137, 0]
click at [1094, 148] on span "韓國" at bounding box center [1126, 148] width 152 height 25
type input "*"
click at [1095, 141] on span "韓國" at bounding box center [1126, 148] width 152 height 25
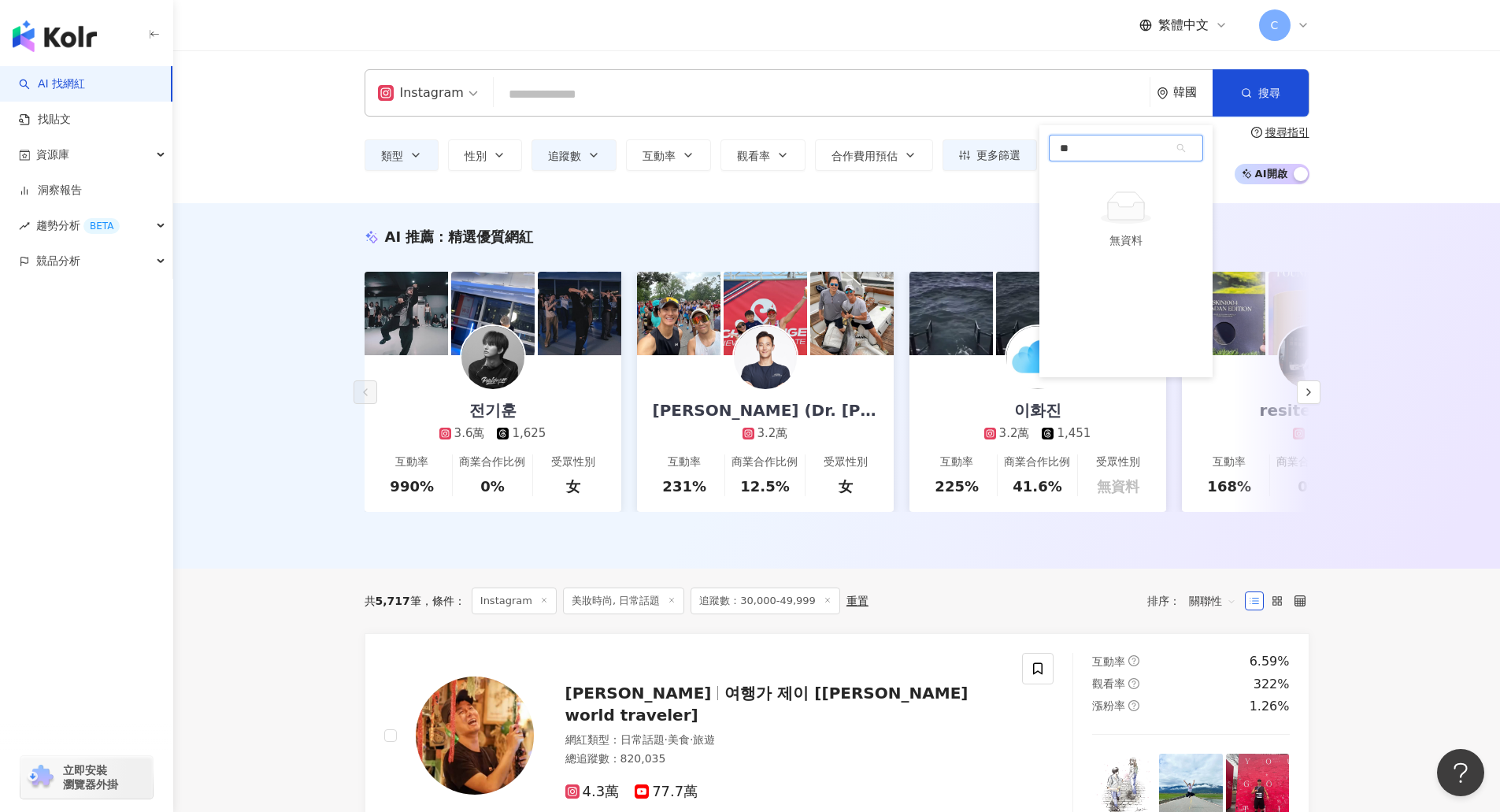
type input "*"
click at [1090, 180] on div "台灣" at bounding box center [1126, 178] width 154 height 28
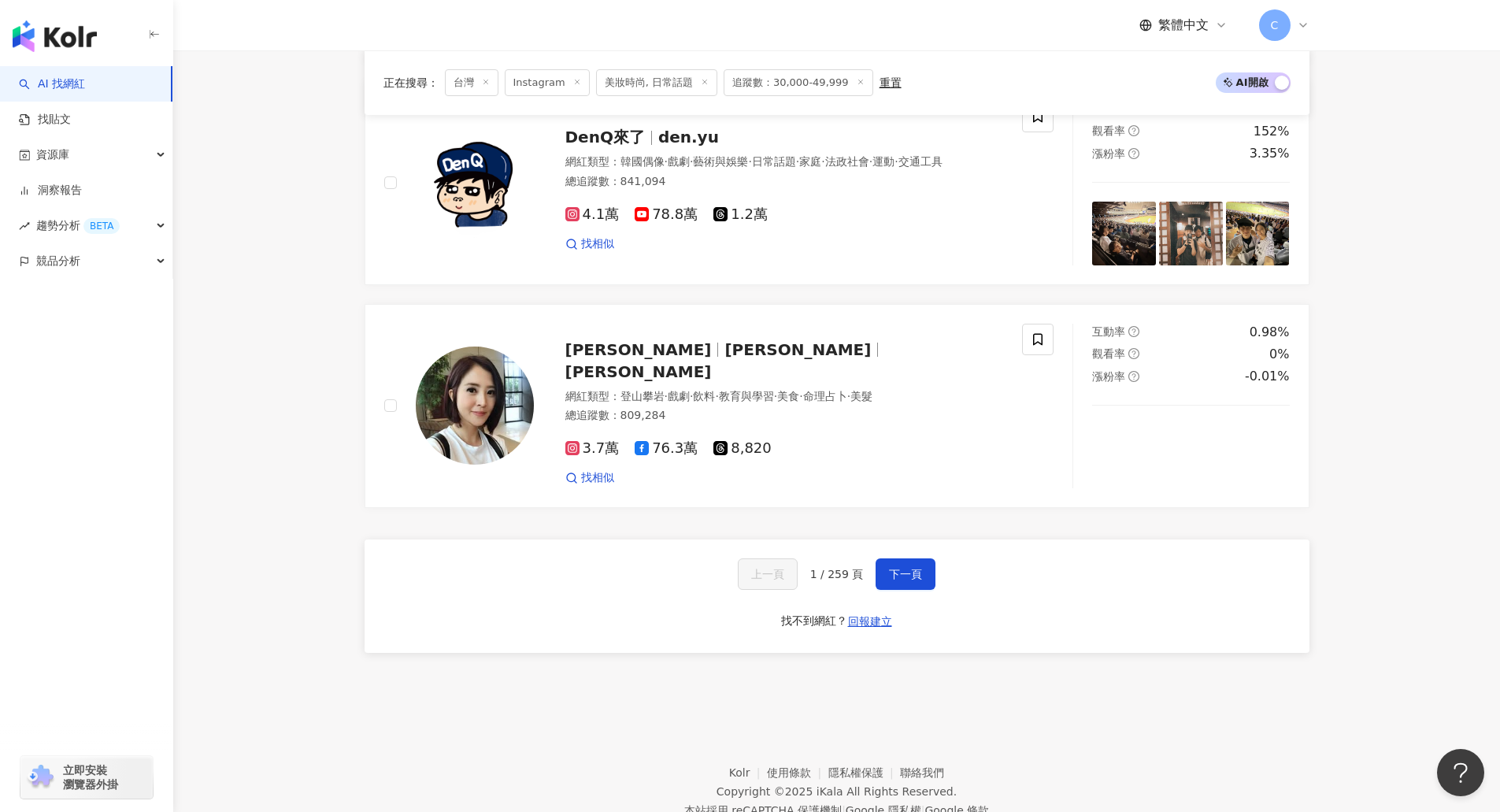
scroll to position [2834, 0]
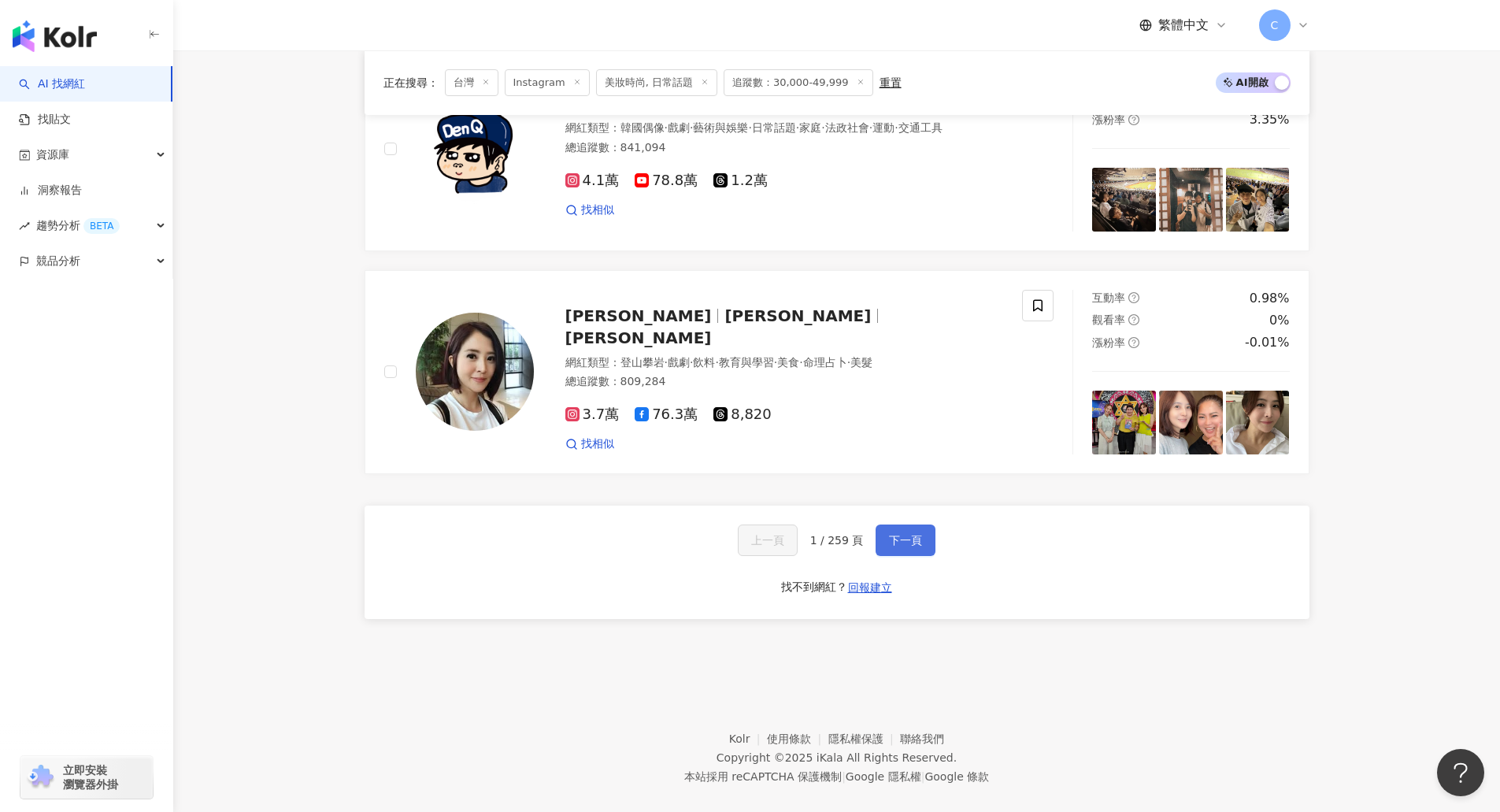
click at [901, 546] on span "下一頁" at bounding box center [906, 540] width 33 height 13
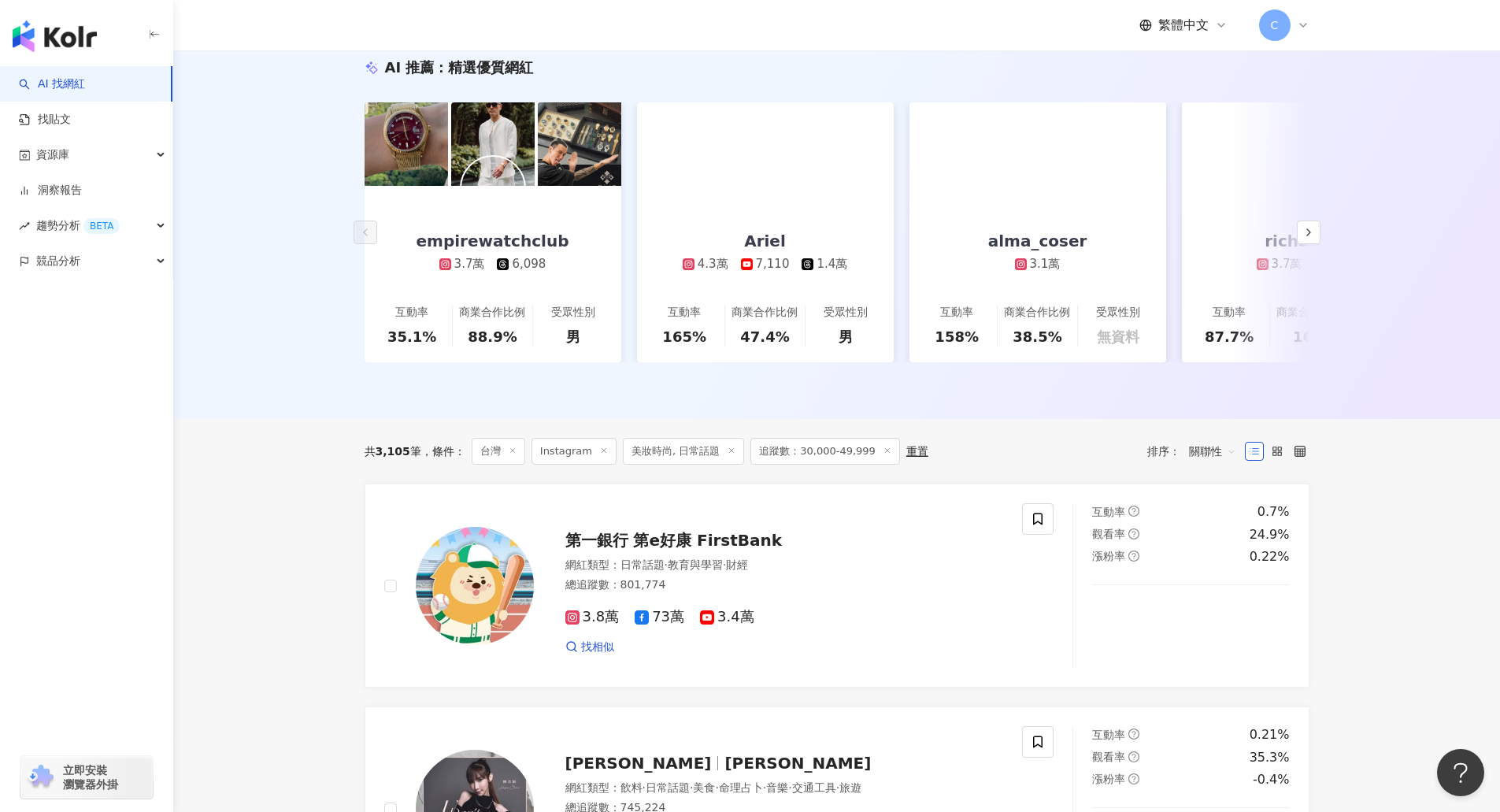
scroll to position [484, 0]
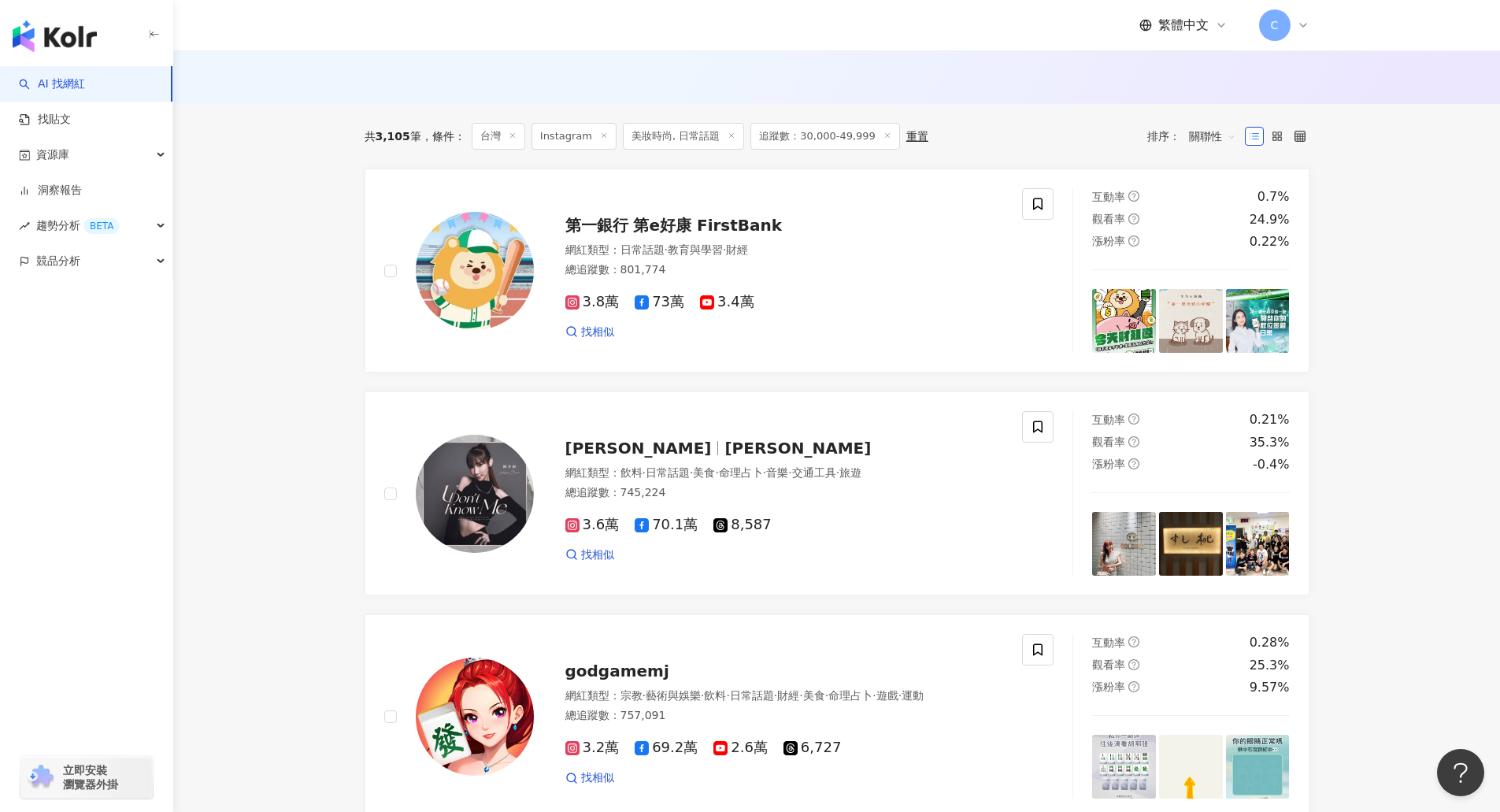
click at [962, 128] on div "共 3,105 筆 條件 ： 台灣 Instagram 美妝時尚, 日常話題 追蹤數：30,000-49,999 重置 排序： 關聯性" at bounding box center [837, 136] width 946 height 64
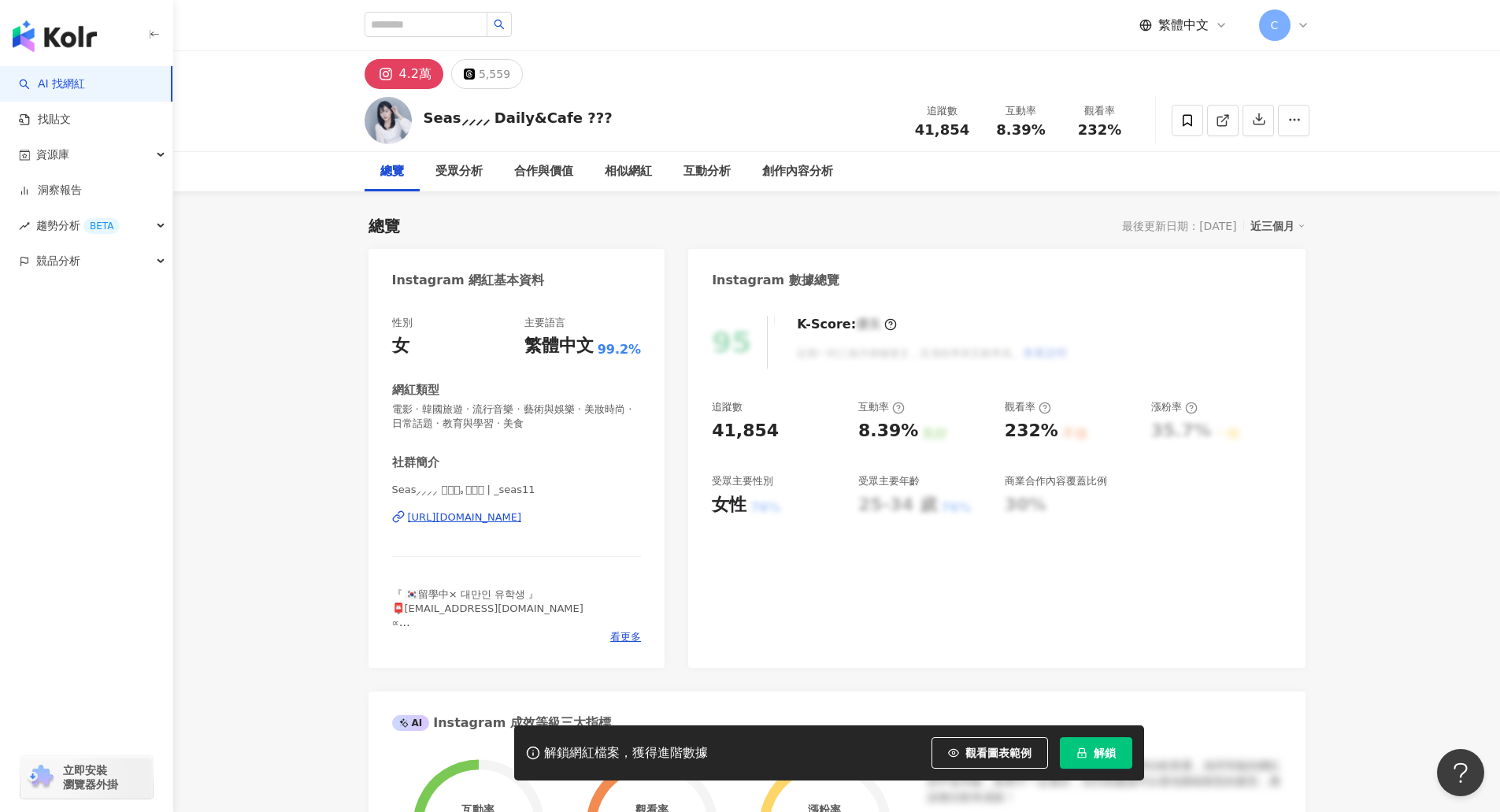
click at [1092, 770] on div "解鎖網紅檔案，獲得進階數據 觀看圖表範例 解鎖" at bounding box center [829, 752] width 630 height 55
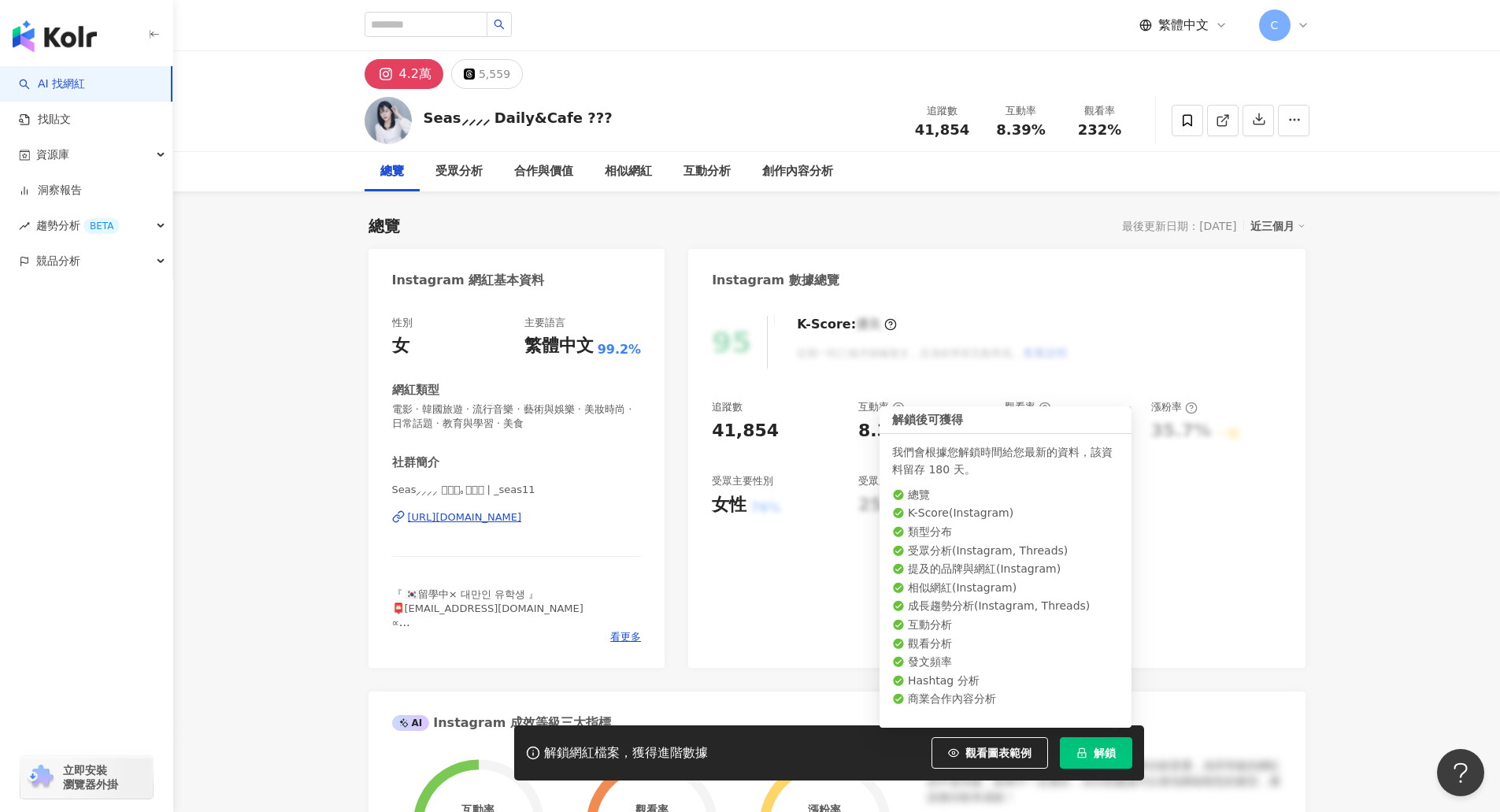
click at [1098, 748] on span "解鎖" at bounding box center [1105, 752] width 22 height 13
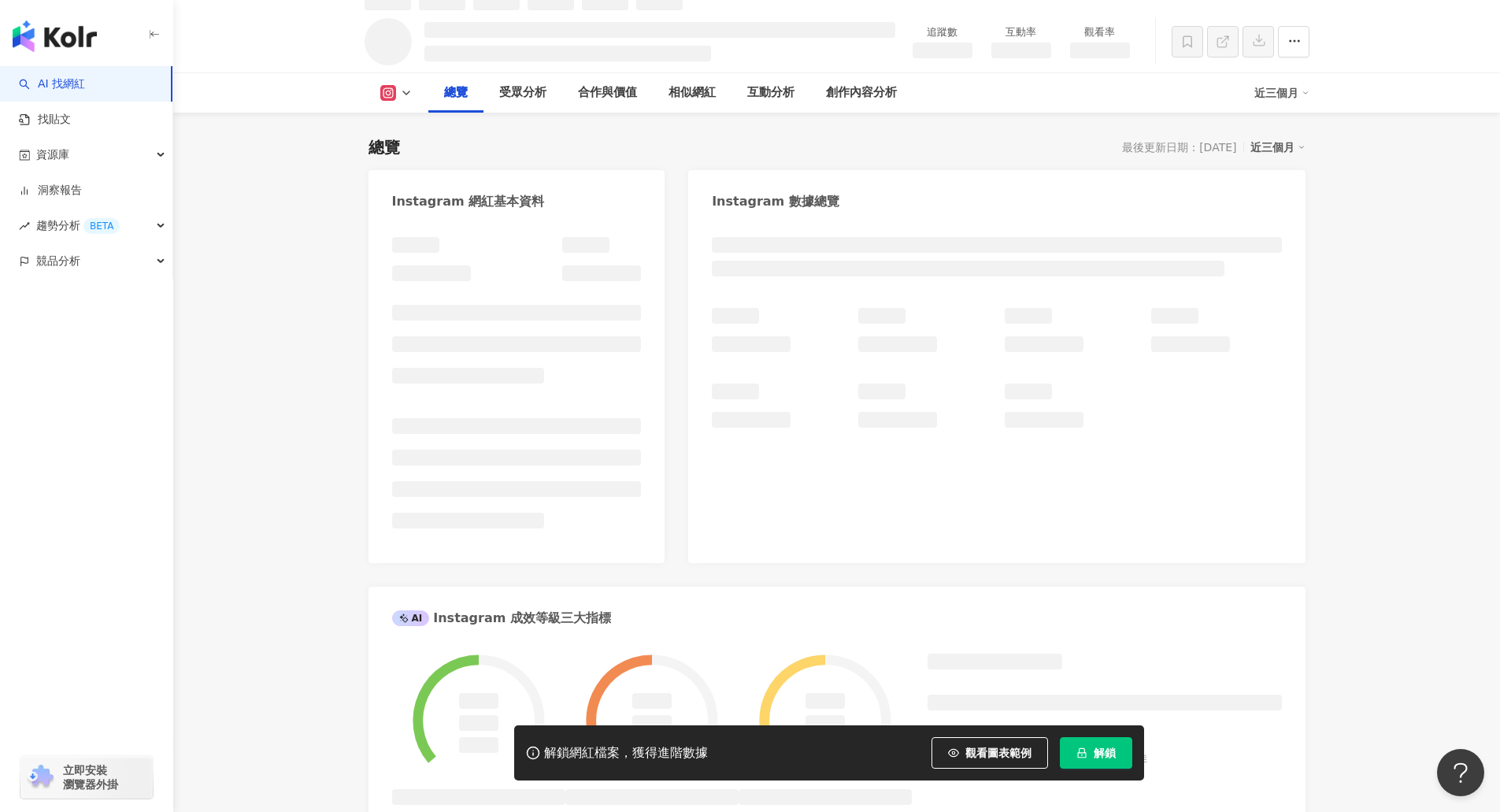
scroll to position [96, 0]
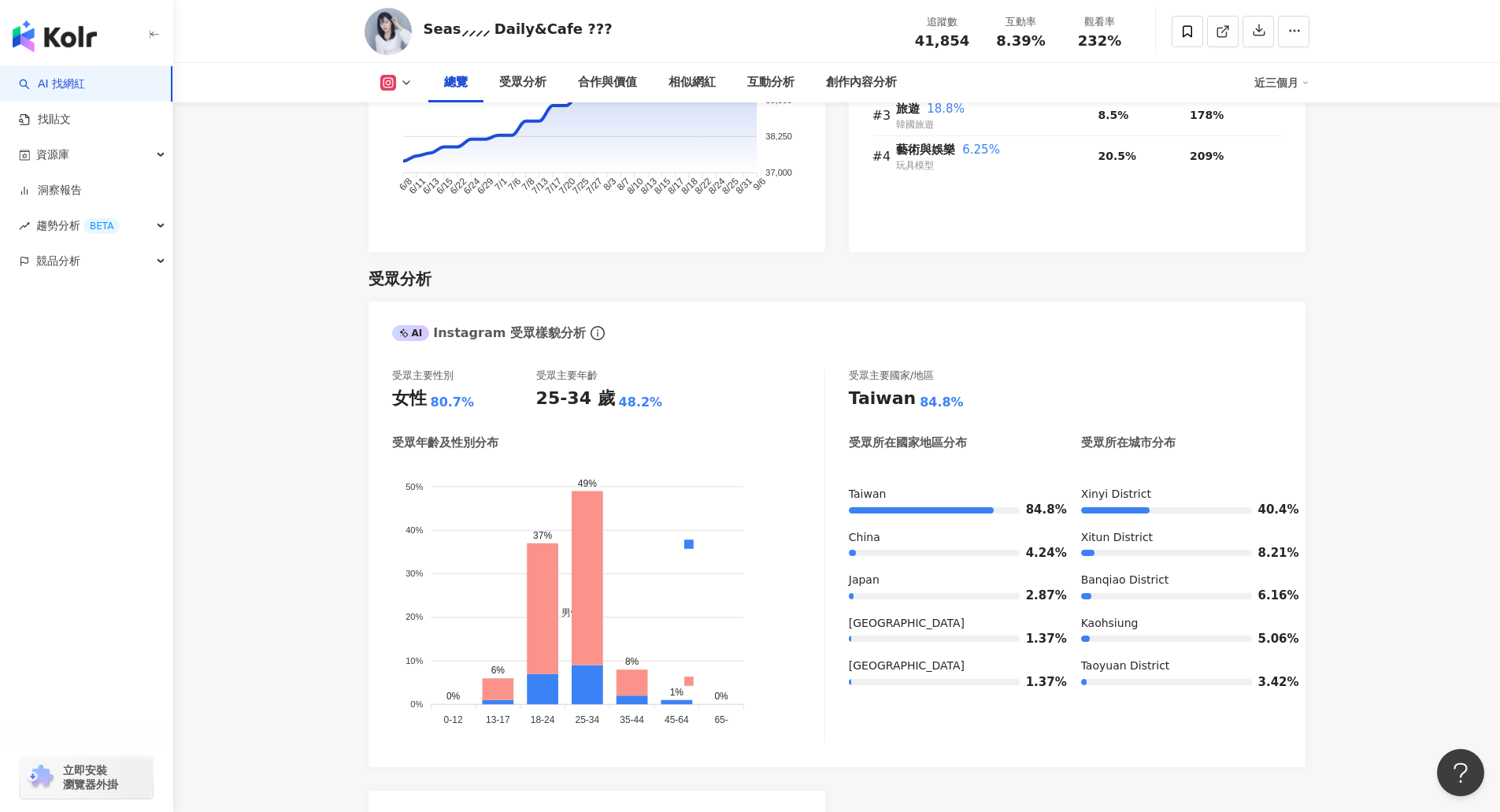
scroll to position [1260, 0]
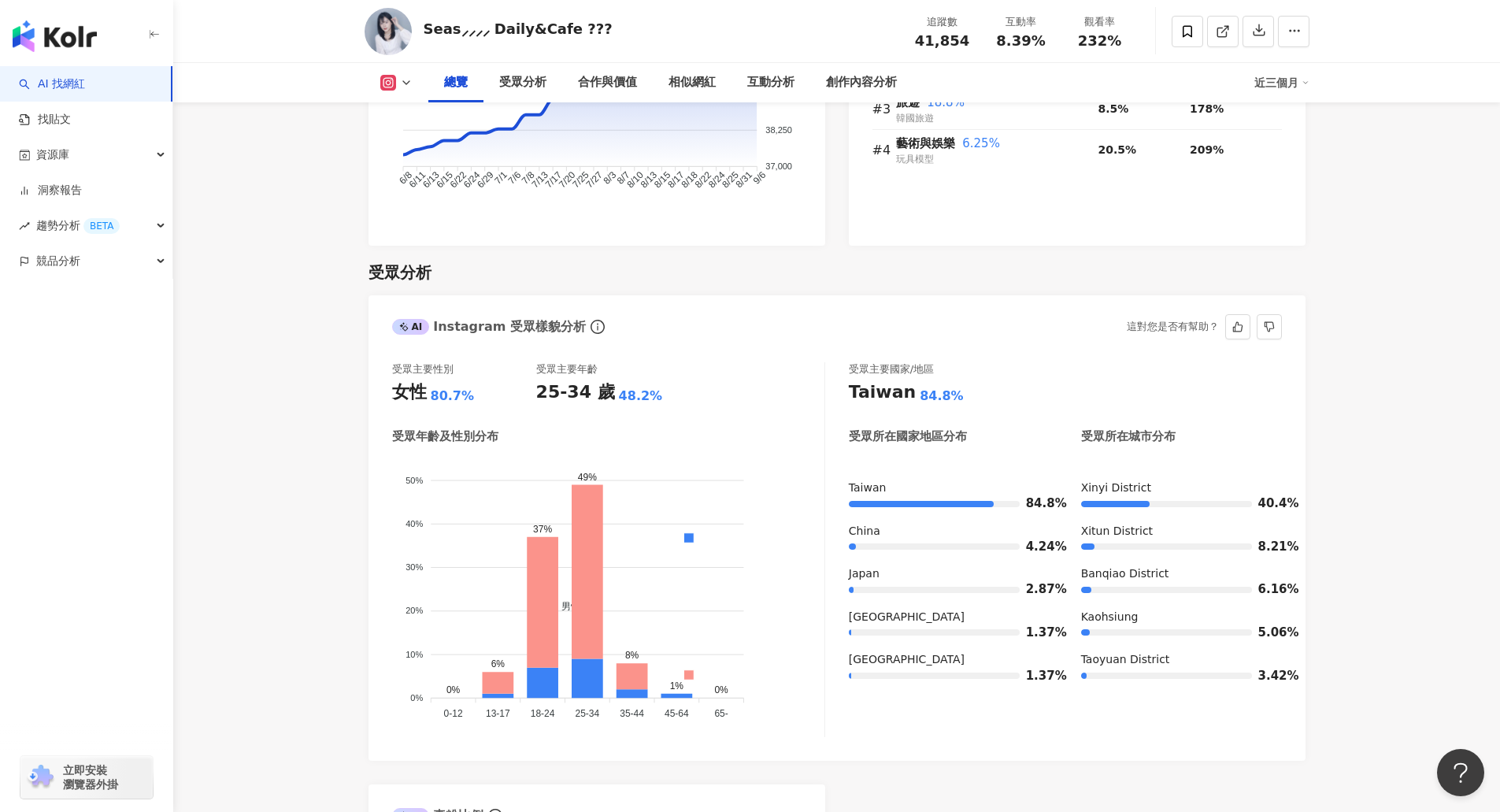
click at [1244, 683] on div "受眾主要國家/地區 [GEOGRAPHIC_DATA] 84.8% 受眾所在國家地區分布 受眾所在城市分布 [GEOGRAPHIC_DATA] 84.8% […" at bounding box center [1066, 550] width 433 height 374
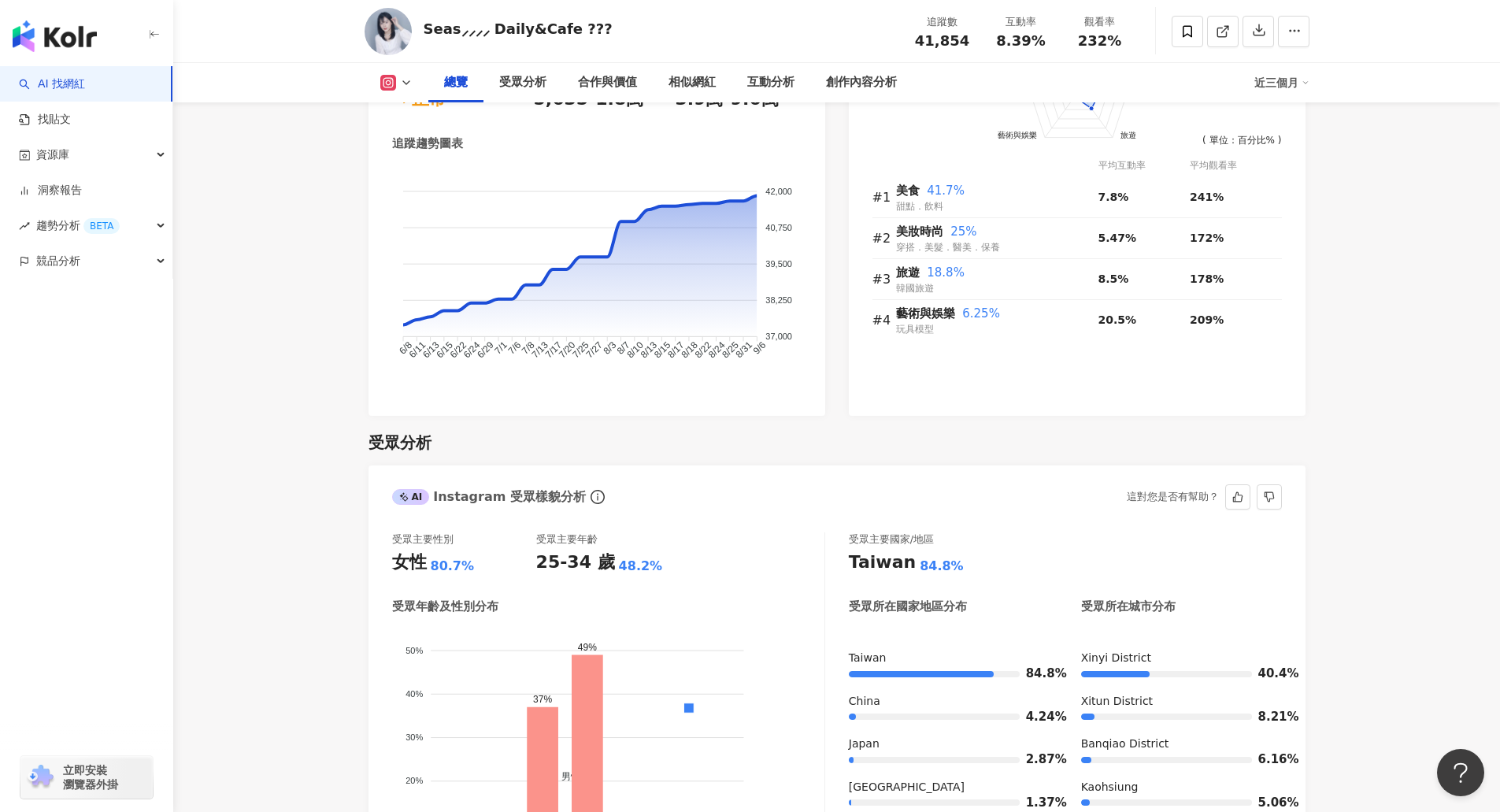
scroll to position [945, 0]
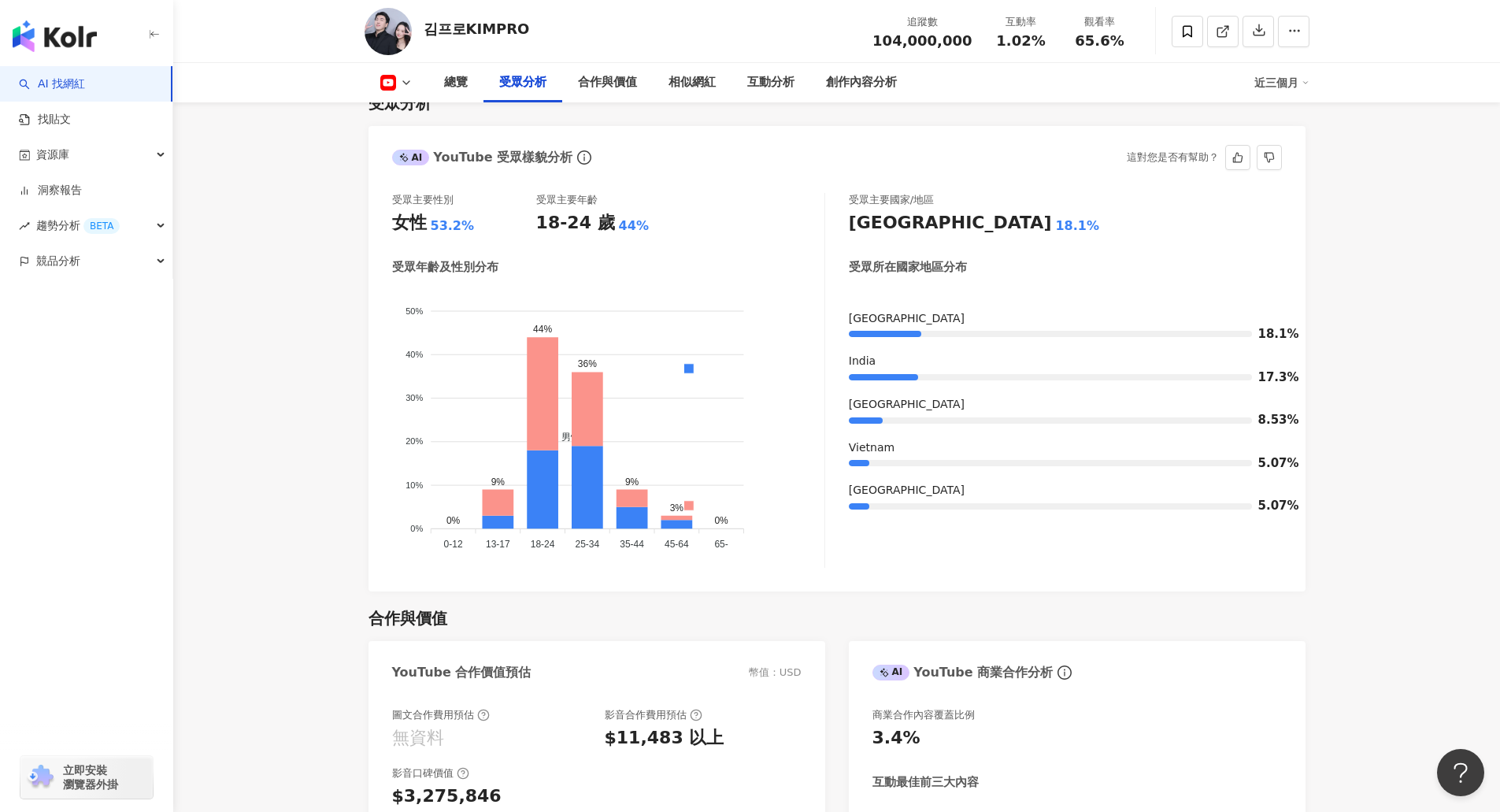
scroll to position [1574, 0]
